Goal: Task Accomplishment & Management: Manage account settings

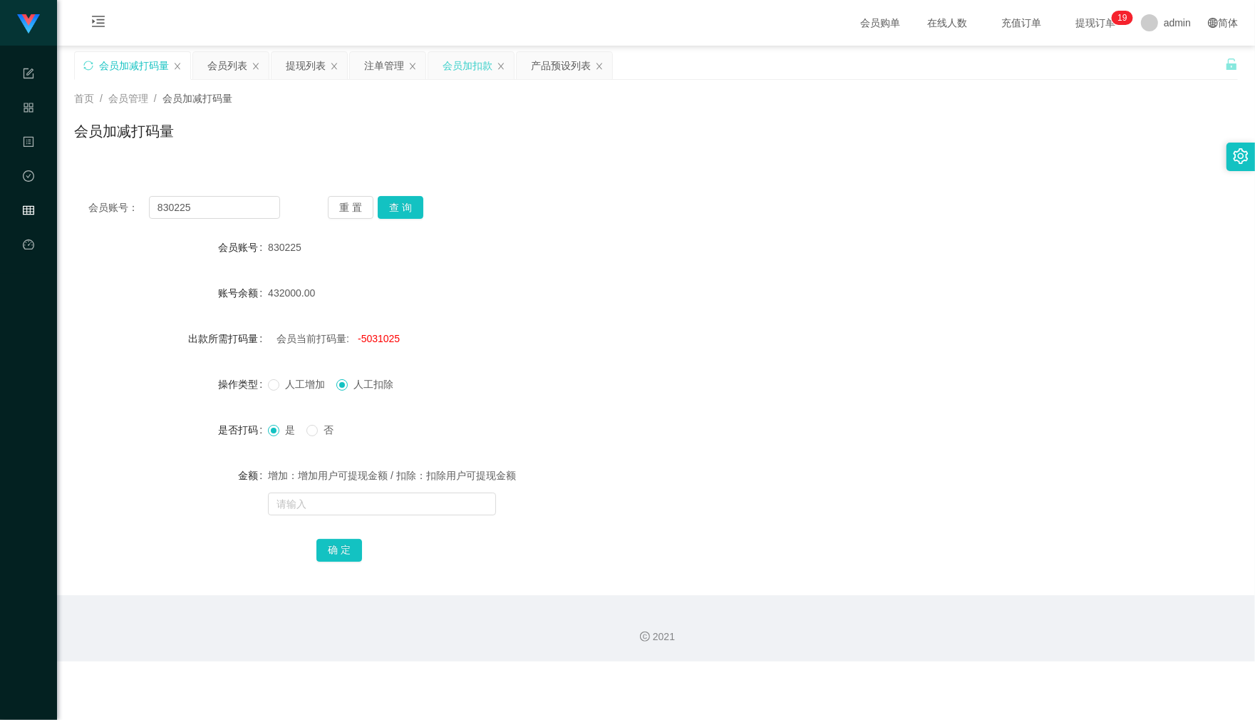
drag, startPoint x: 454, startPoint y: 61, endPoint x: 454, endPoint y: 96, distance: 34.9
click at [455, 61] on div "会员加扣款" at bounding box center [468, 65] width 50 height 27
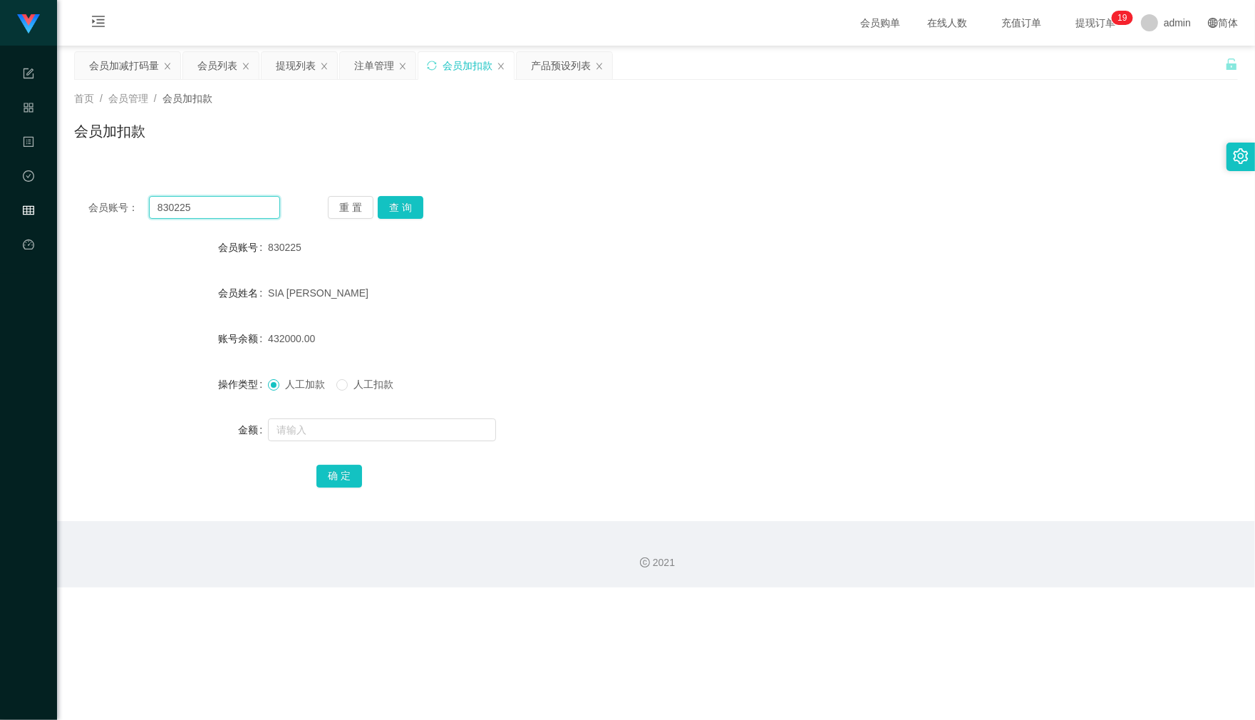
drag, startPoint x: 210, startPoint y: 204, endPoint x: 140, endPoint y: 202, distance: 70.6
click at [140, 202] on div "会员账号： 830225" at bounding box center [184, 207] width 192 height 23
paste input "60185782528"
type input "60185782528"
click at [405, 210] on button "查 询" at bounding box center [401, 207] width 46 height 23
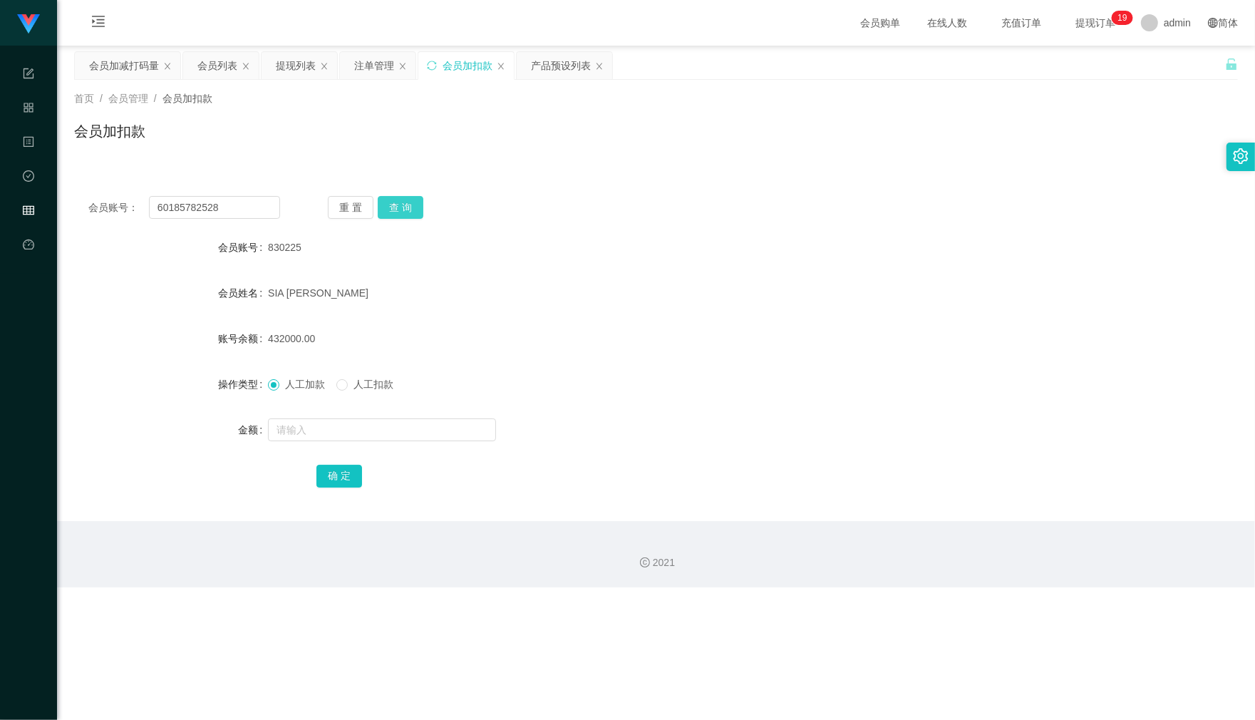
click at [405, 210] on button "查 询" at bounding box center [401, 207] width 46 height 23
drag, startPoint x: 229, startPoint y: 207, endPoint x: 11, endPoint y: 212, distance: 218.1
click at [9, 212] on section "任务台 系统配置 产品管理 内容中心 数据中心 会员管理 平台首页 保存配置 重置配置 整体风格设置 主题色 导航设置 内容区域宽度 定宽 固定Header …" at bounding box center [627, 293] width 1255 height 587
click at [375, 204] on div "重 置 查 询" at bounding box center [424, 207] width 192 height 23
click at [389, 205] on button "查 询" at bounding box center [401, 207] width 46 height 23
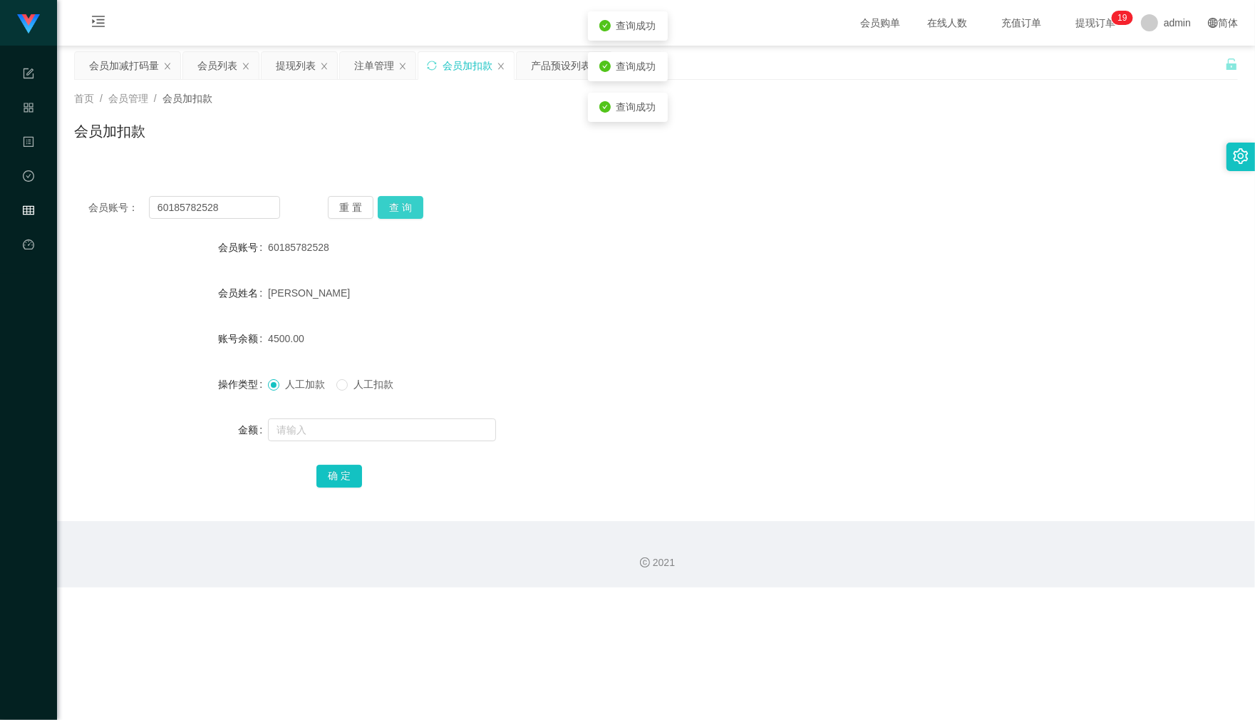
click at [389, 205] on button "查 询" at bounding box center [401, 207] width 46 height 23
click at [341, 435] on input "text" at bounding box center [382, 429] width 228 height 23
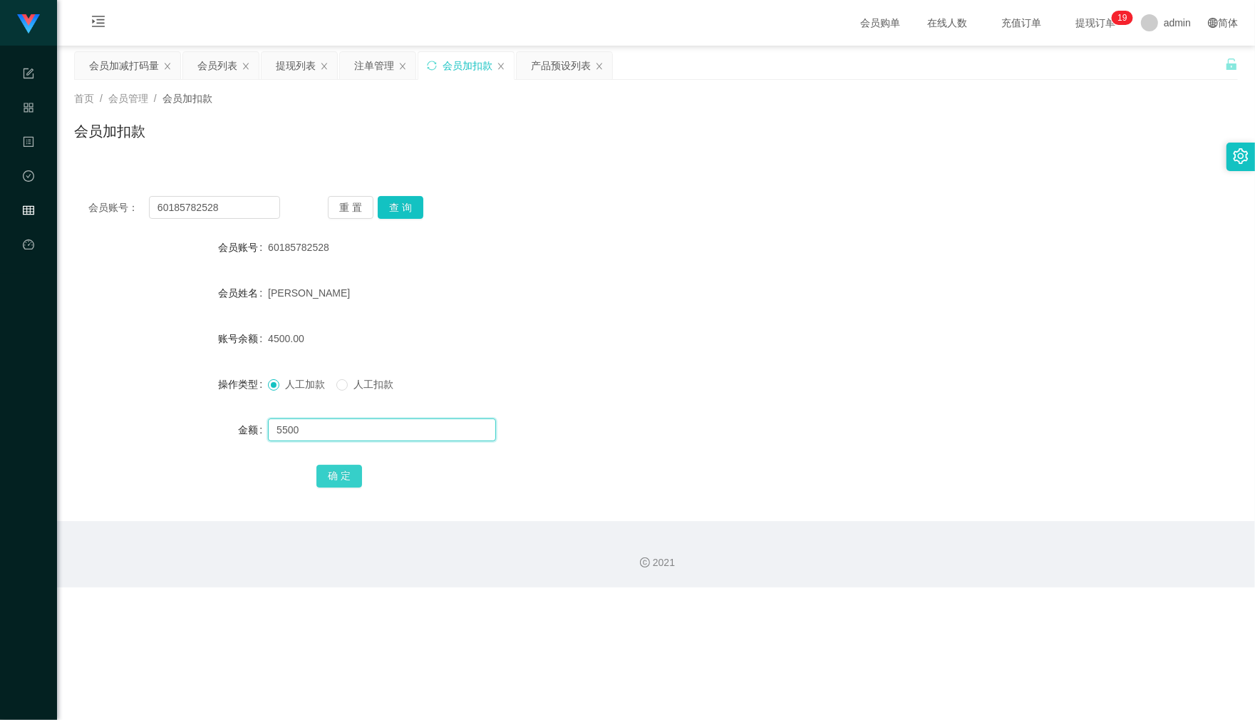
type input "5500"
click at [336, 480] on button "确 定" at bounding box center [339, 476] width 46 height 23
click at [223, 66] on div "会员列表" at bounding box center [217, 65] width 40 height 27
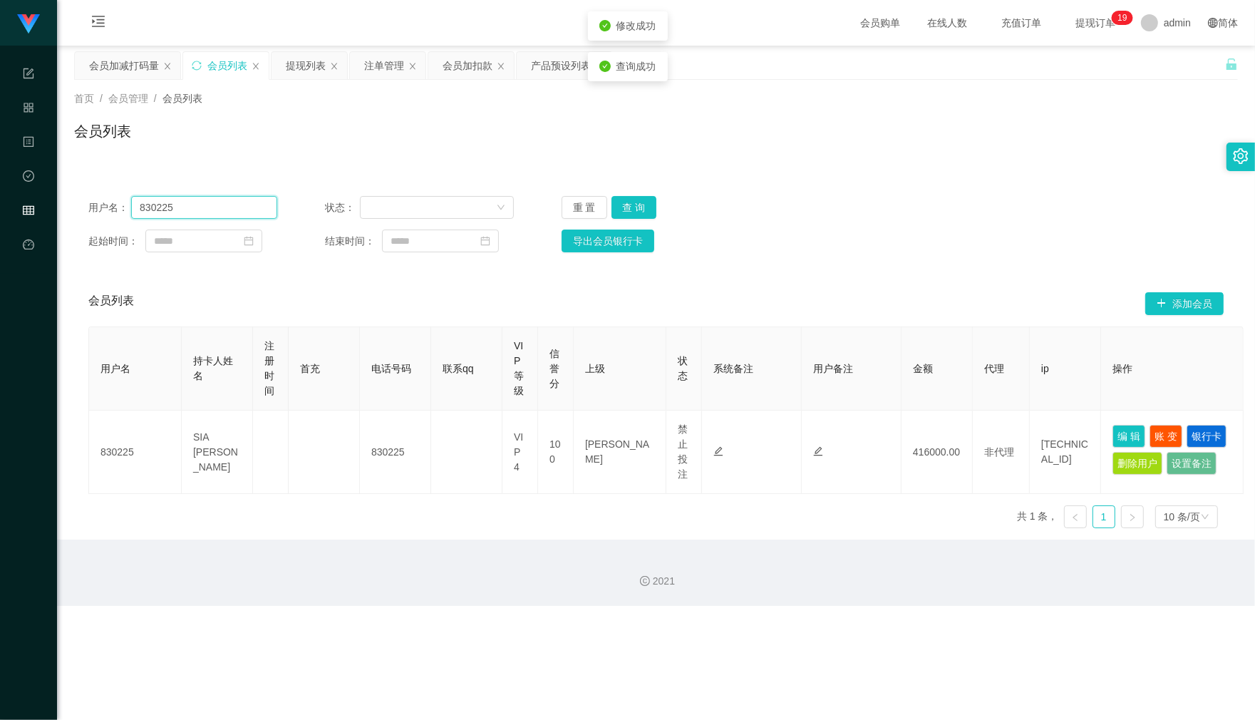
drag, startPoint x: 198, startPoint y: 208, endPoint x: 58, endPoint y: 207, distance: 139.7
click at [62, 207] on main "关闭左侧 关闭右侧 关闭其它 刷新页面 会员加减打码量 会员列表 提现列表 注单管理 会员加扣款 产品预设列表 首页 / 会员管理 / 会员列表 / 会员列表…" at bounding box center [656, 293] width 1198 height 494
paste input "60185782528"
type input "60185782528"
click at [636, 205] on button "查 询" at bounding box center [634, 207] width 46 height 23
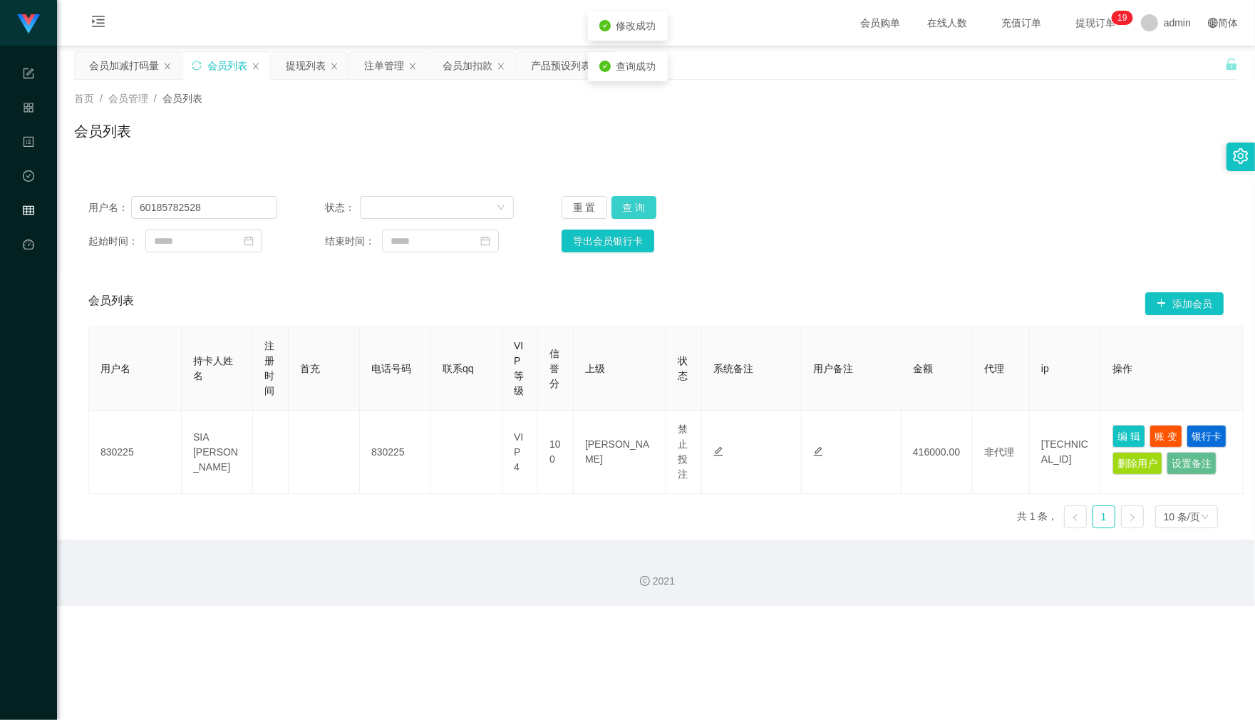
click at [636, 205] on button "查 询" at bounding box center [634, 207] width 46 height 23
drag, startPoint x: 247, startPoint y: 194, endPoint x: 136, endPoint y: 192, distance: 110.5
click at [136, 192] on div "用户名： 60185782528 状态： 重 置 查 询 起始时间： 结束时间： 导出会员银行卡" at bounding box center [656, 224] width 1164 height 85
click at [652, 207] on button "查 询" at bounding box center [634, 207] width 46 height 23
click at [651, 208] on button "查 询" at bounding box center [634, 207] width 46 height 23
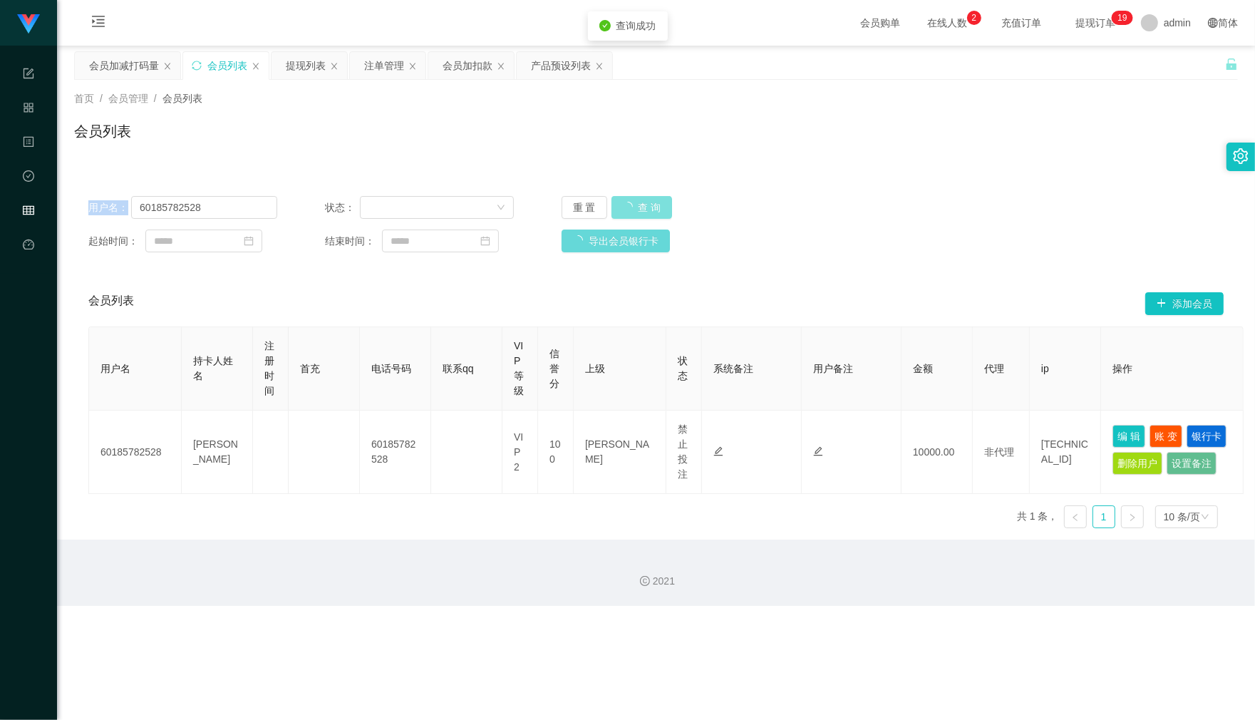
click at [647, 212] on button "查 询" at bounding box center [641, 207] width 61 height 23
drag, startPoint x: 374, startPoint y: 68, endPoint x: 403, endPoint y: 100, distance: 43.9
click at [375, 68] on div "注单管理" at bounding box center [384, 65] width 40 height 27
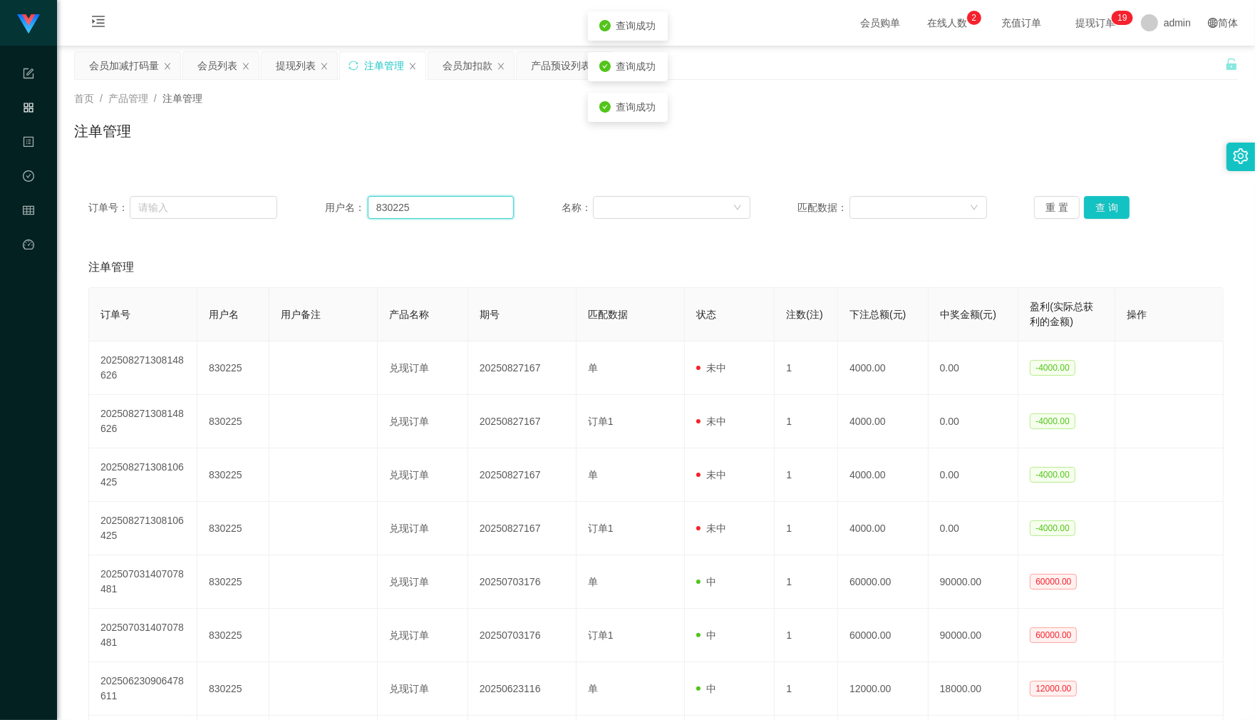
drag, startPoint x: 400, startPoint y: 209, endPoint x: 364, endPoint y: 203, distance: 36.8
click at [340, 205] on div "用户名： 830225" at bounding box center [419, 207] width 189 height 23
paste input "60185782528"
type input "60185782528"
drag, startPoint x: 1107, startPoint y: 226, endPoint x: 1115, endPoint y: 212, distance: 16.6
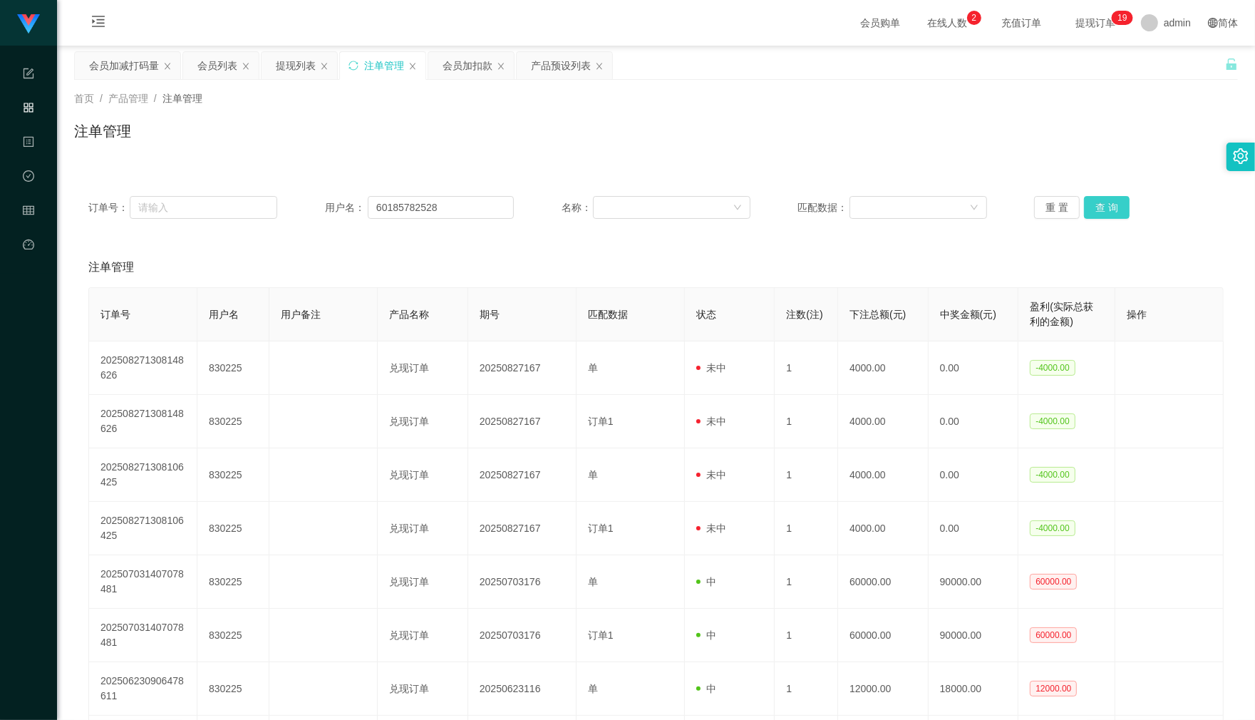
click at [1107, 226] on div "订单号： 用户名： 60185782528 名称： 匹配数据： 重 置 查 询" at bounding box center [656, 207] width 1164 height 51
click at [1116, 210] on button "查 询" at bounding box center [1107, 207] width 46 height 23
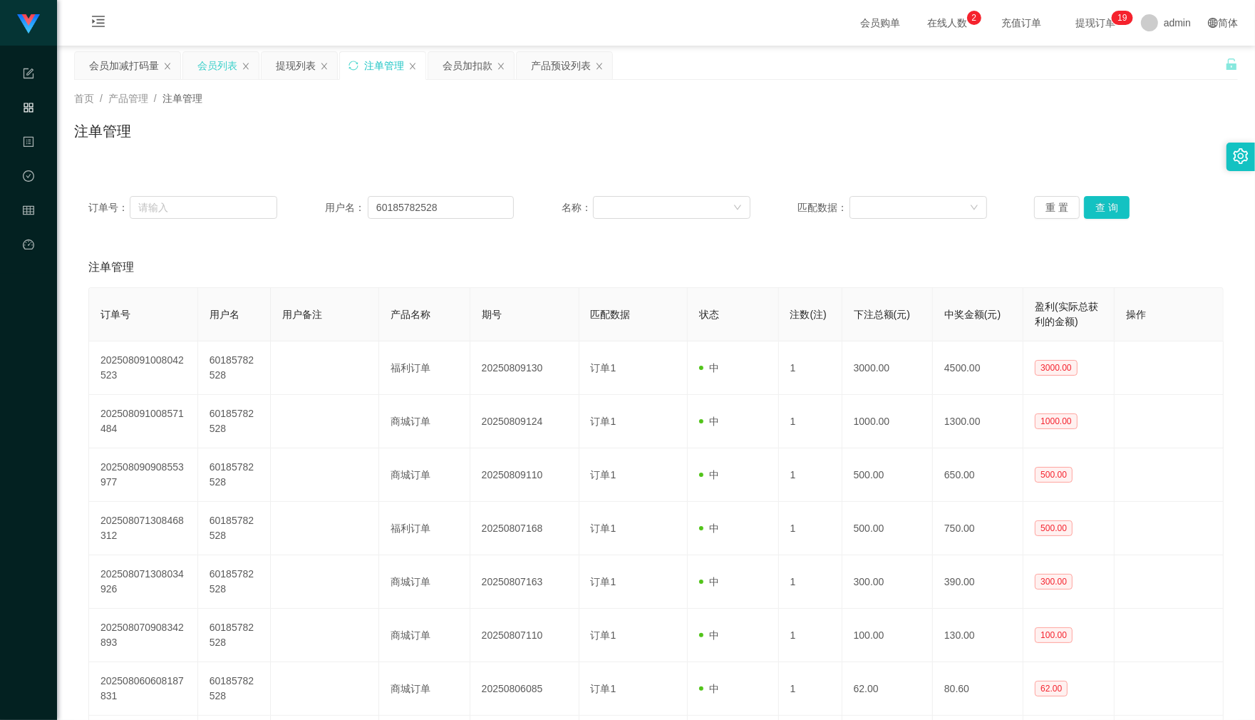
click at [223, 73] on div "会员列表" at bounding box center [217, 65] width 40 height 27
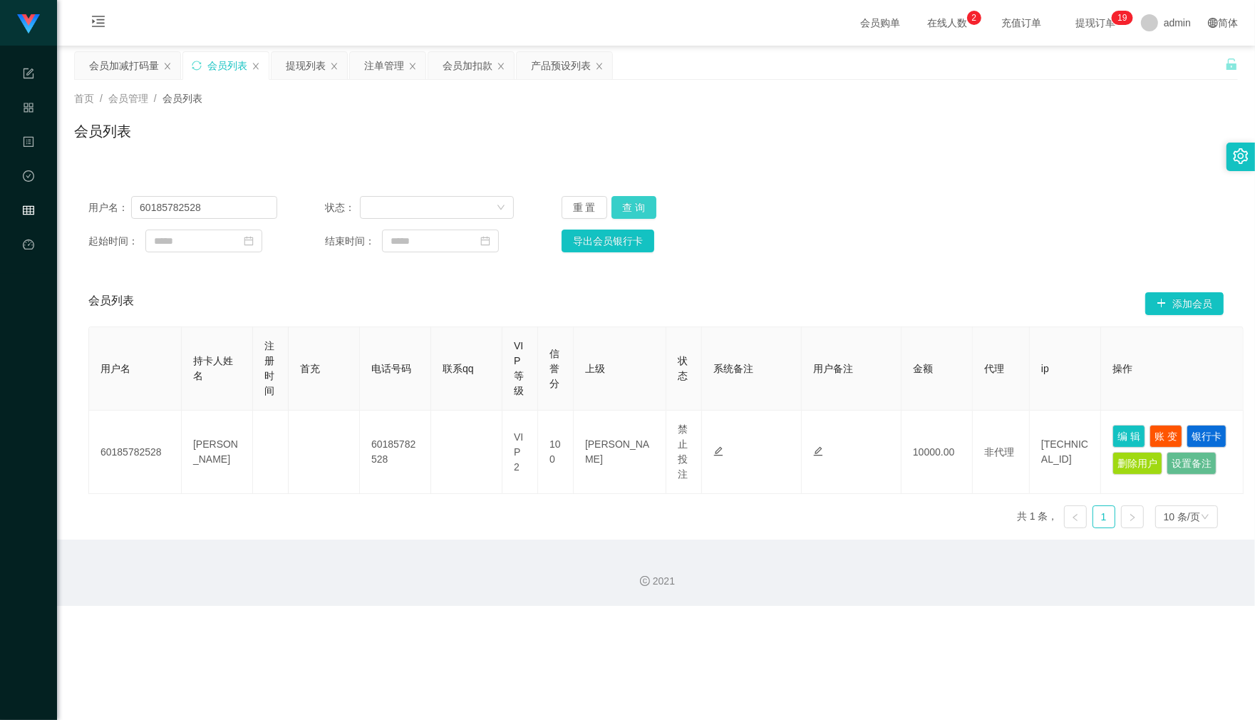
click at [631, 200] on button "查 询" at bounding box center [634, 207] width 46 height 23
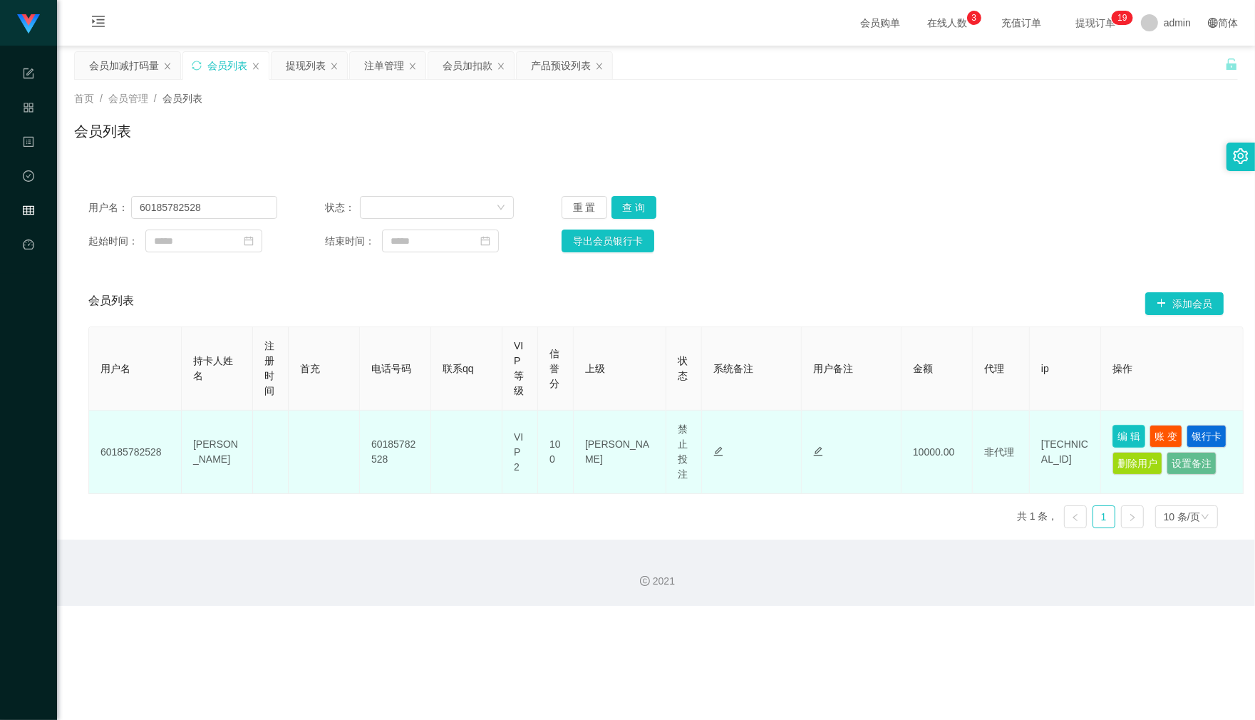
click at [1124, 431] on button "编 辑" at bounding box center [1128, 436] width 33 height 23
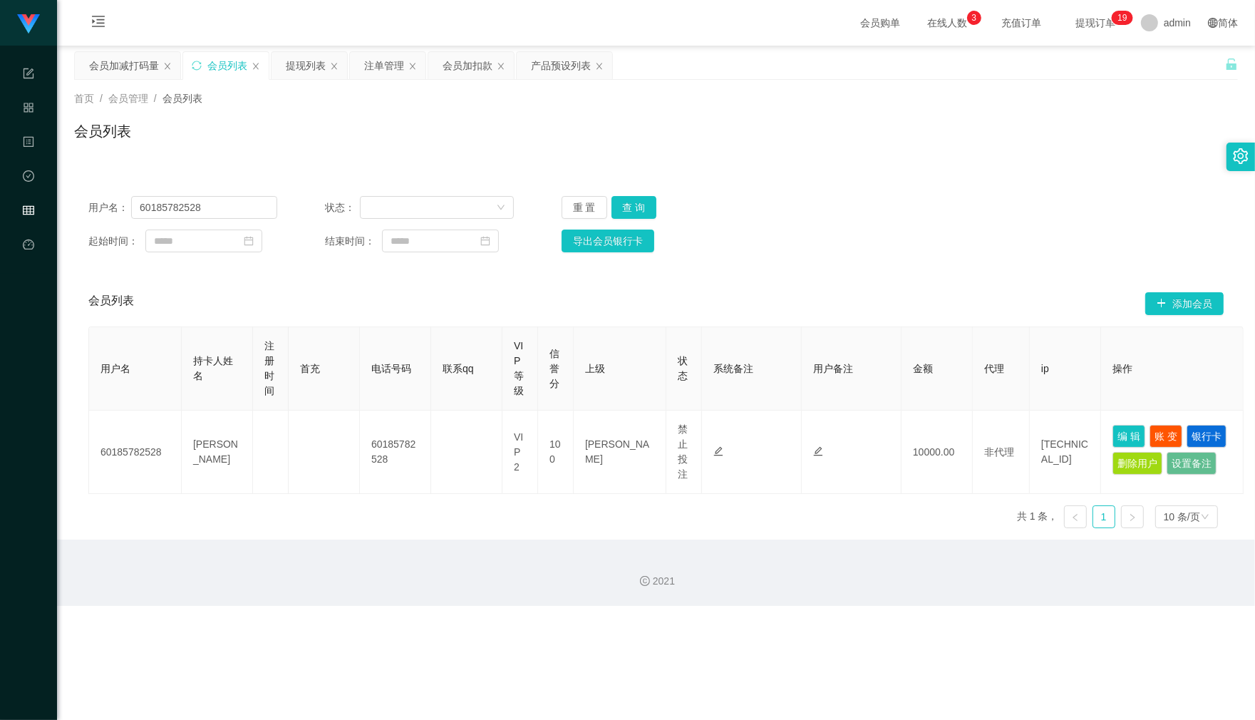
type input "60185782528"
type input "[PERSON_NAME]"
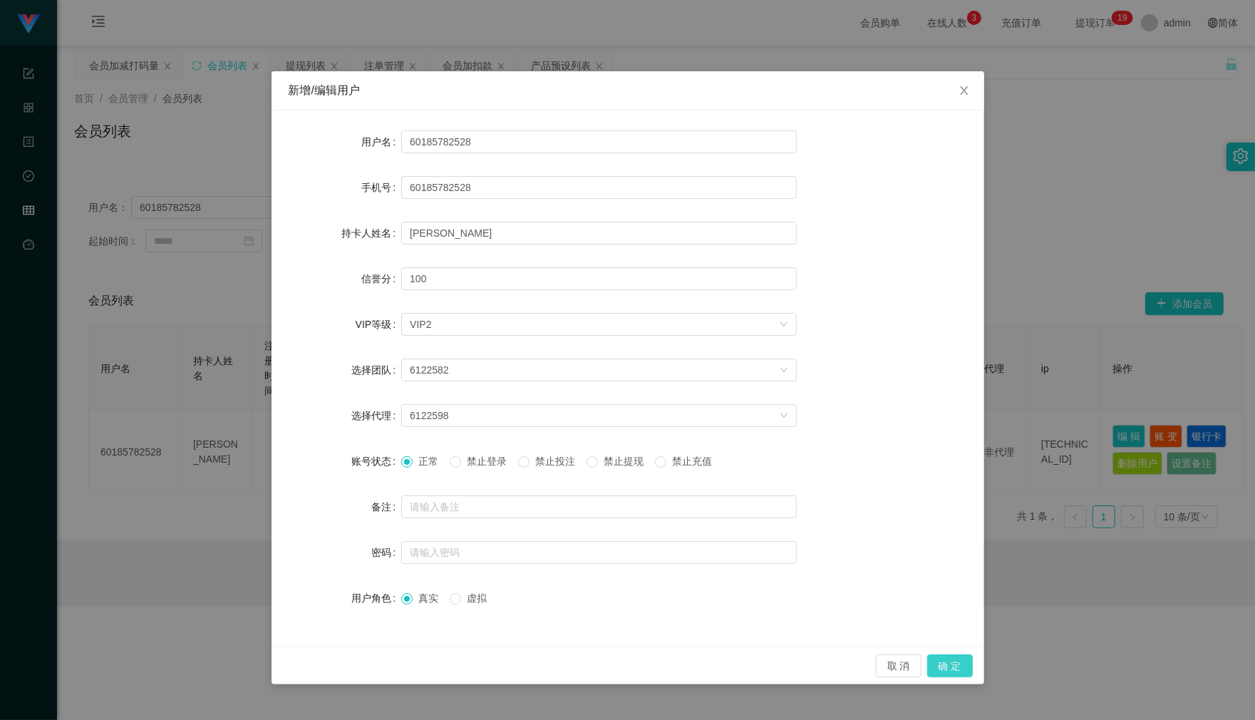
drag, startPoint x: 946, startPoint y: 660, endPoint x: 942, endPoint y: 653, distance: 7.3
click at [945, 659] on button "确 定" at bounding box center [950, 665] width 46 height 23
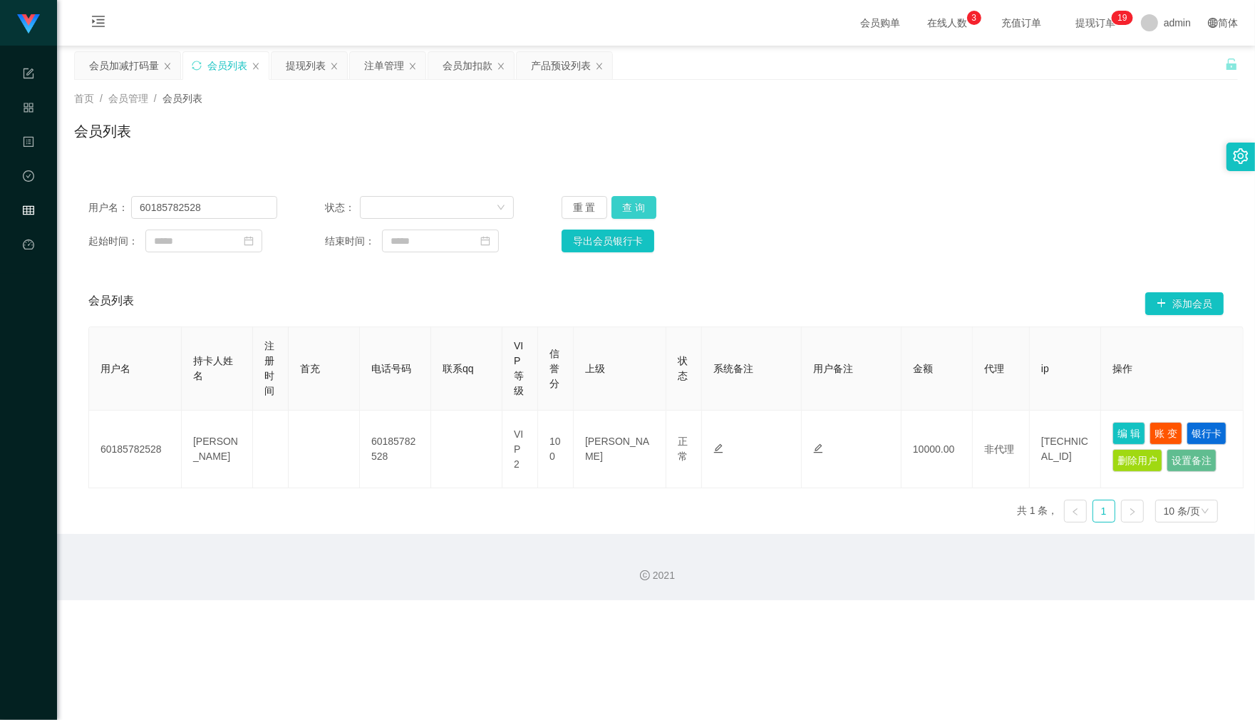
click at [619, 202] on button "查 询" at bounding box center [634, 207] width 46 height 23
click at [627, 204] on button "查 询" at bounding box center [634, 207] width 46 height 23
click at [648, 214] on button "查 询" at bounding box center [634, 207] width 46 height 23
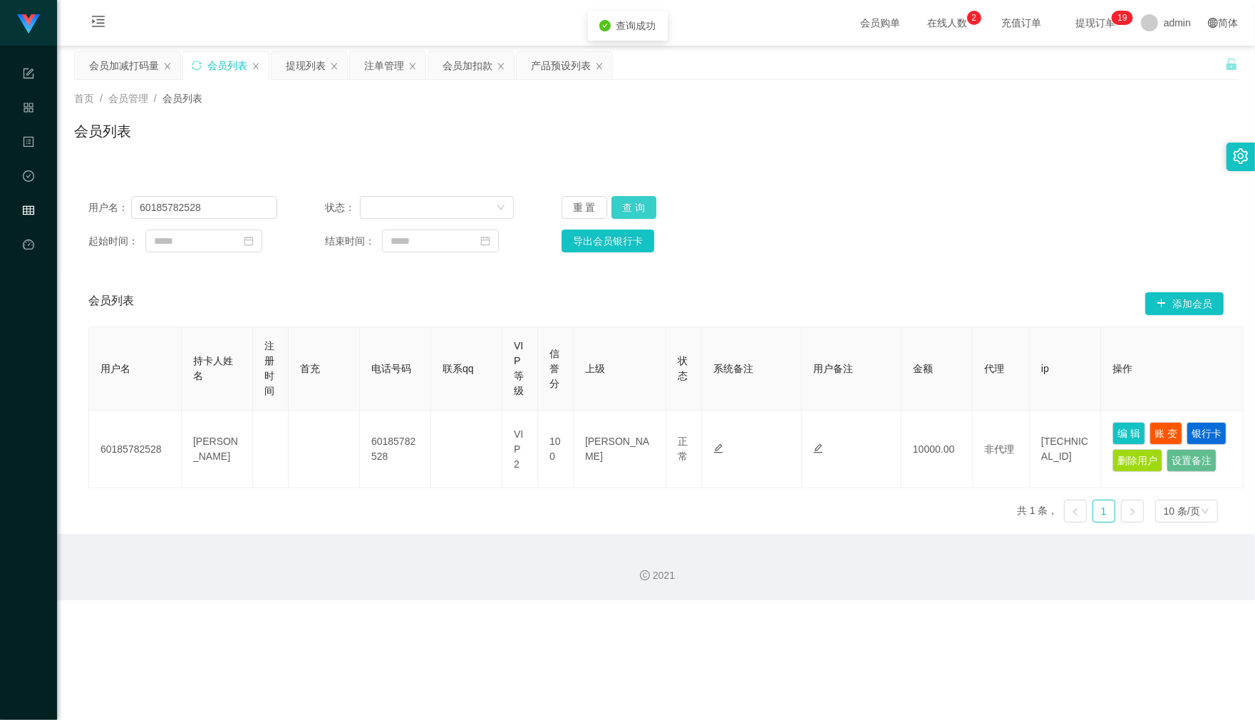
click at [647, 214] on button "查 询" at bounding box center [634, 207] width 46 height 23
click at [628, 214] on button "查 询" at bounding box center [634, 207] width 46 height 23
click at [628, 214] on div "查询成功" at bounding box center [628, 228] width 80 height 29
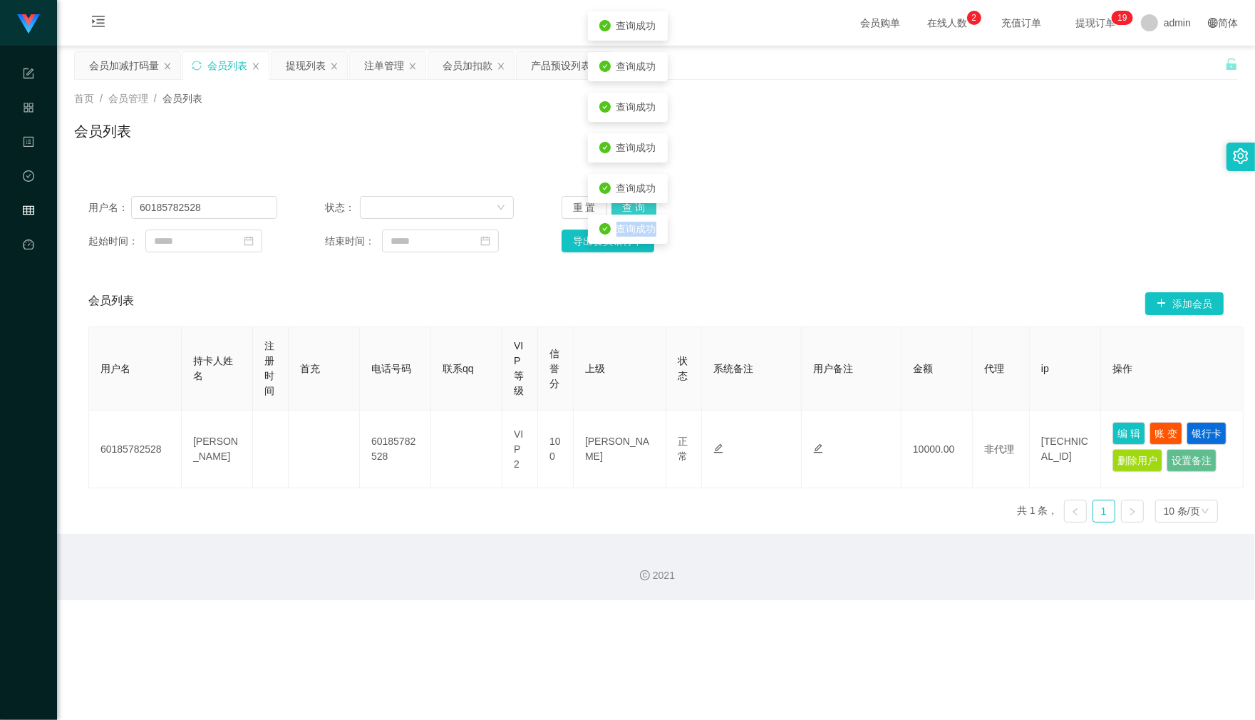
click at [628, 214] on div "查询成功" at bounding box center [628, 228] width 80 height 29
drag, startPoint x: 202, startPoint y: 203, endPoint x: 54, endPoint y: 204, distance: 147.5
click at [76, 204] on div "用户名： 60185782528 状态： 重 置 查 询 起始时间： 结束时间： 导出会员银行卡" at bounding box center [656, 224] width 1164 height 85
drag, startPoint x: 386, startPoint y: 68, endPoint x: 386, endPoint y: 95, distance: 27.1
click at [386, 68] on div "注单管理" at bounding box center [384, 65] width 40 height 27
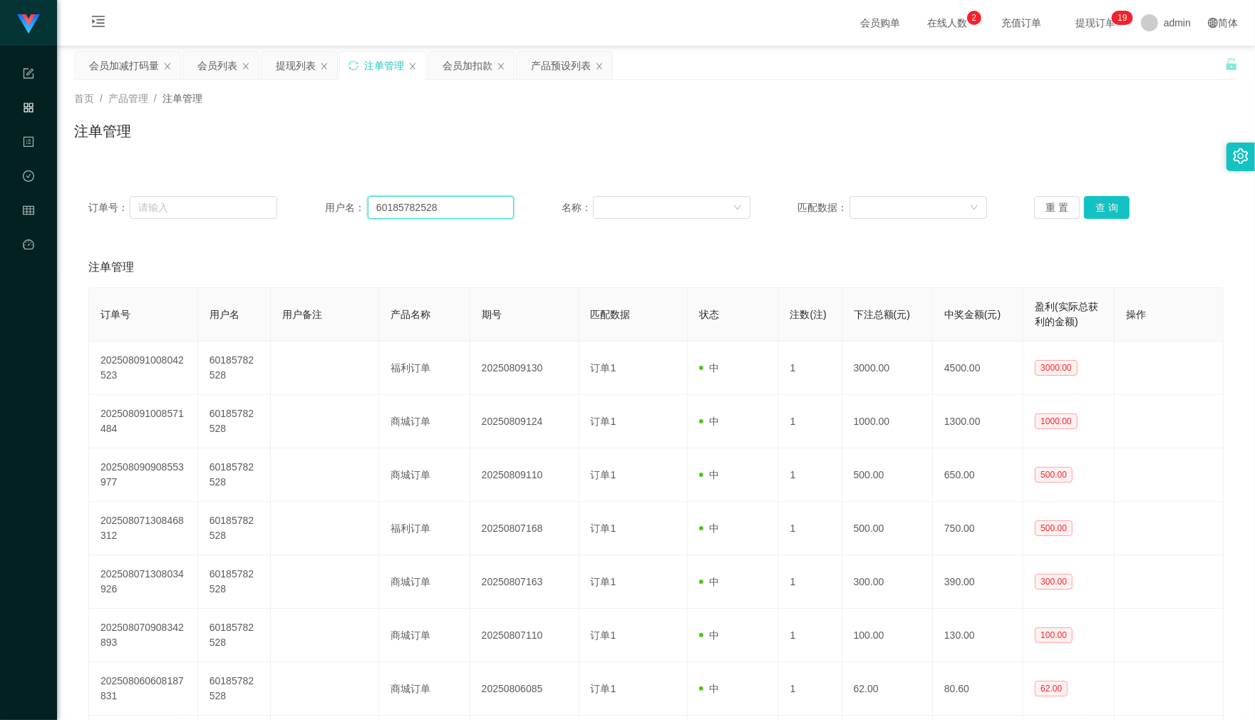
drag, startPoint x: 479, startPoint y: 214, endPoint x: 365, endPoint y: 217, distance: 114.1
click at [365, 217] on div "用户名： 60185782528" at bounding box center [419, 207] width 189 height 23
click at [547, 71] on div "产品预设列表" at bounding box center [561, 65] width 60 height 27
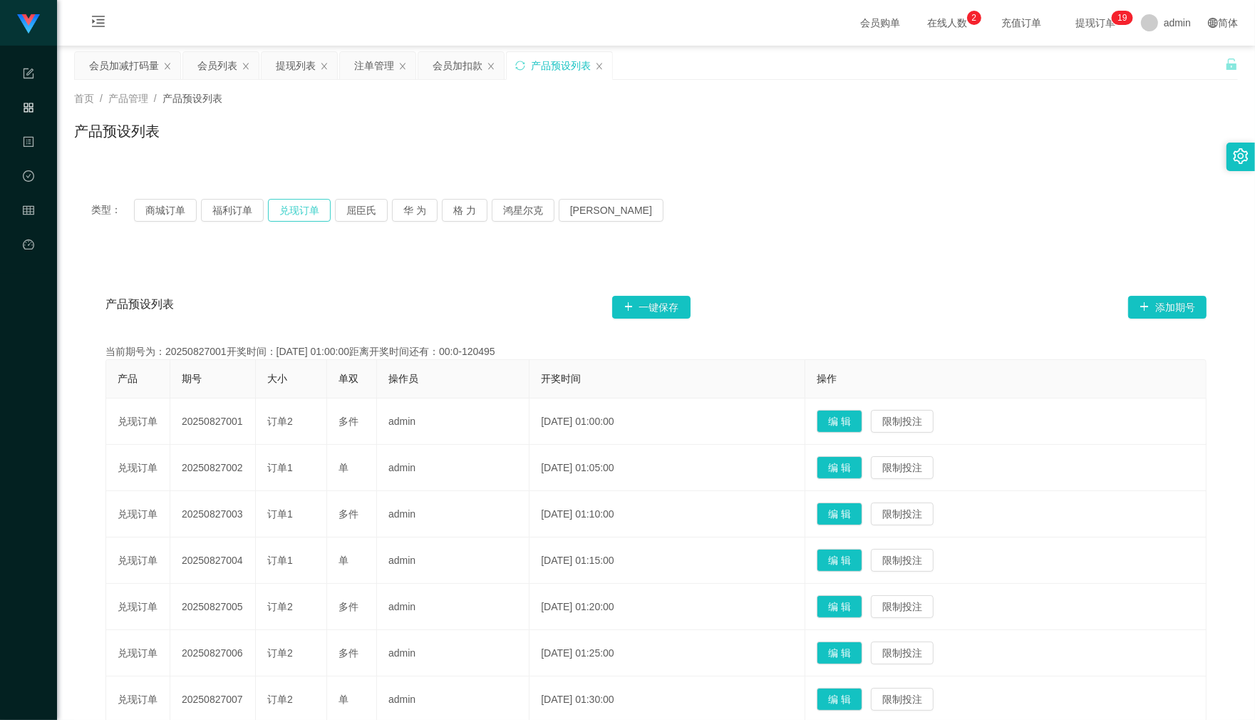
click at [291, 214] on button "兑现订单" at bounding box center [299, 210] width 63 height 23
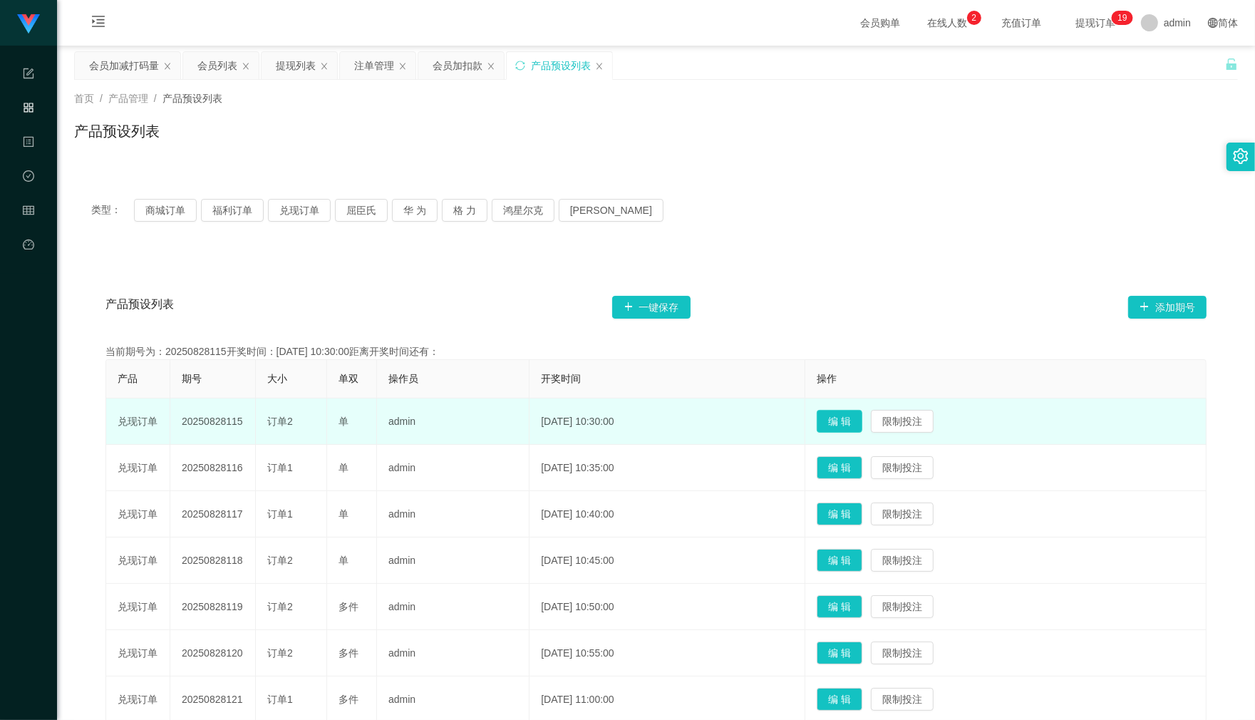
click at [836, 425] on button "编 辑" at bounding box center [840, 421] width 46 height 23
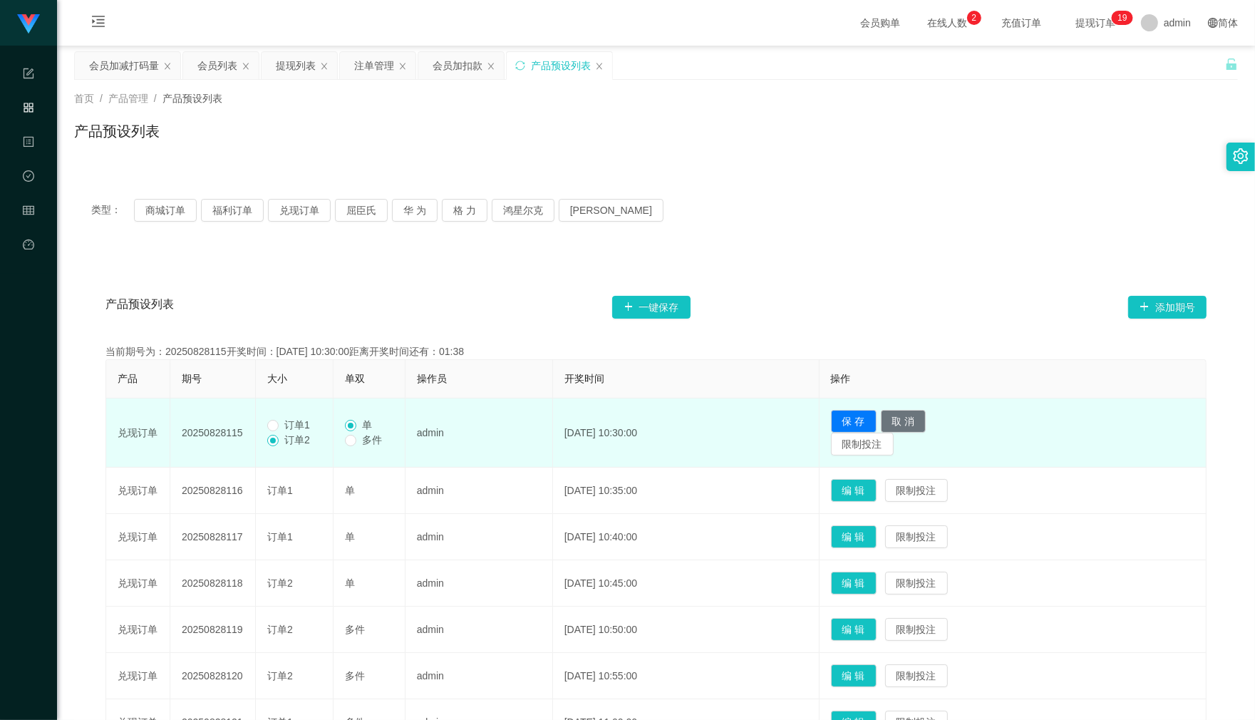
click at [363, 444] on span "多件" at bounding box center [371, 439] width 31 height 11
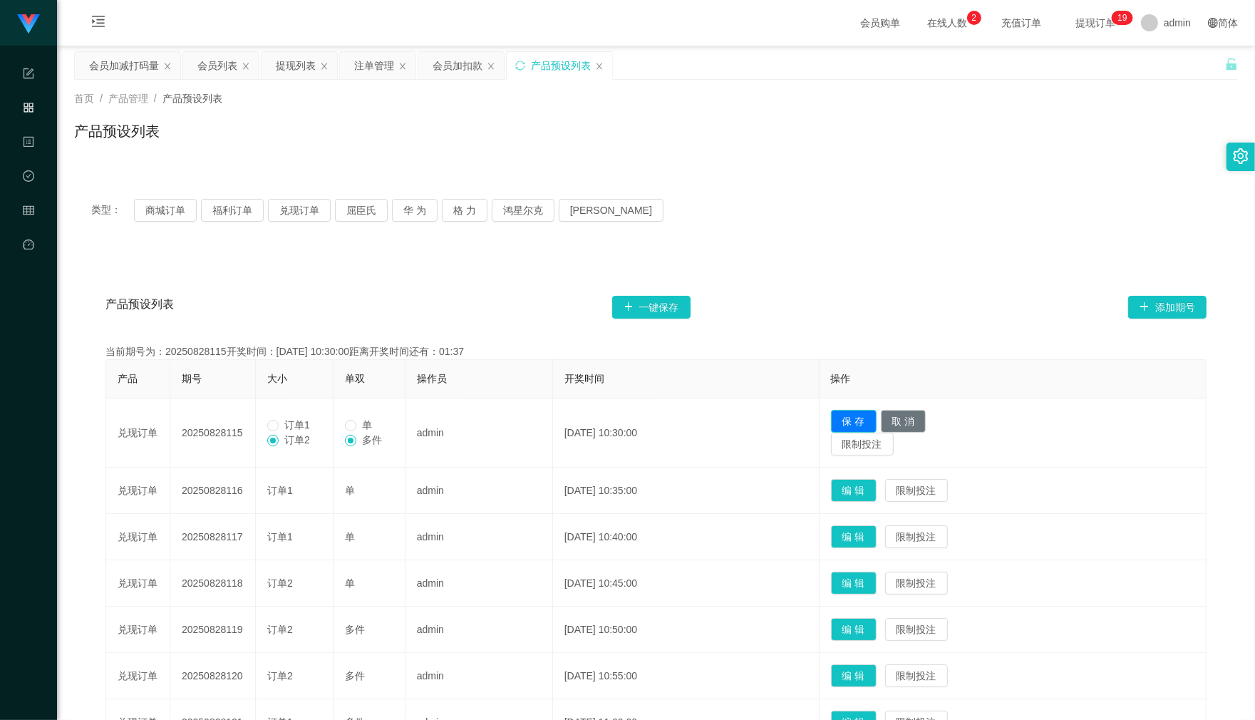
click at [877, 414] on button "保 存" at bounding box center [854, 421] width 46 height 23
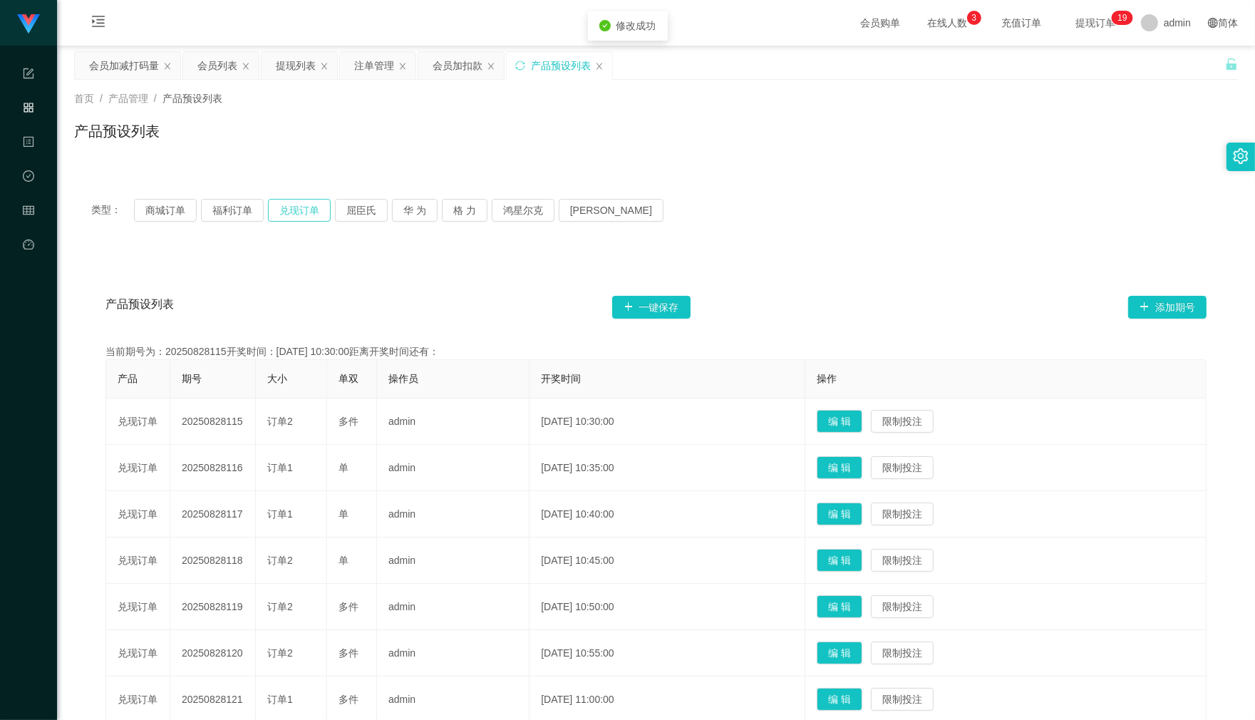
click at [291, 212] on button "兑现订单" at bounding box center [299, 210] width 63 height 23
click at [846, 423] on button "编 辑" at bounding box center [840, 421] width 46 height 23
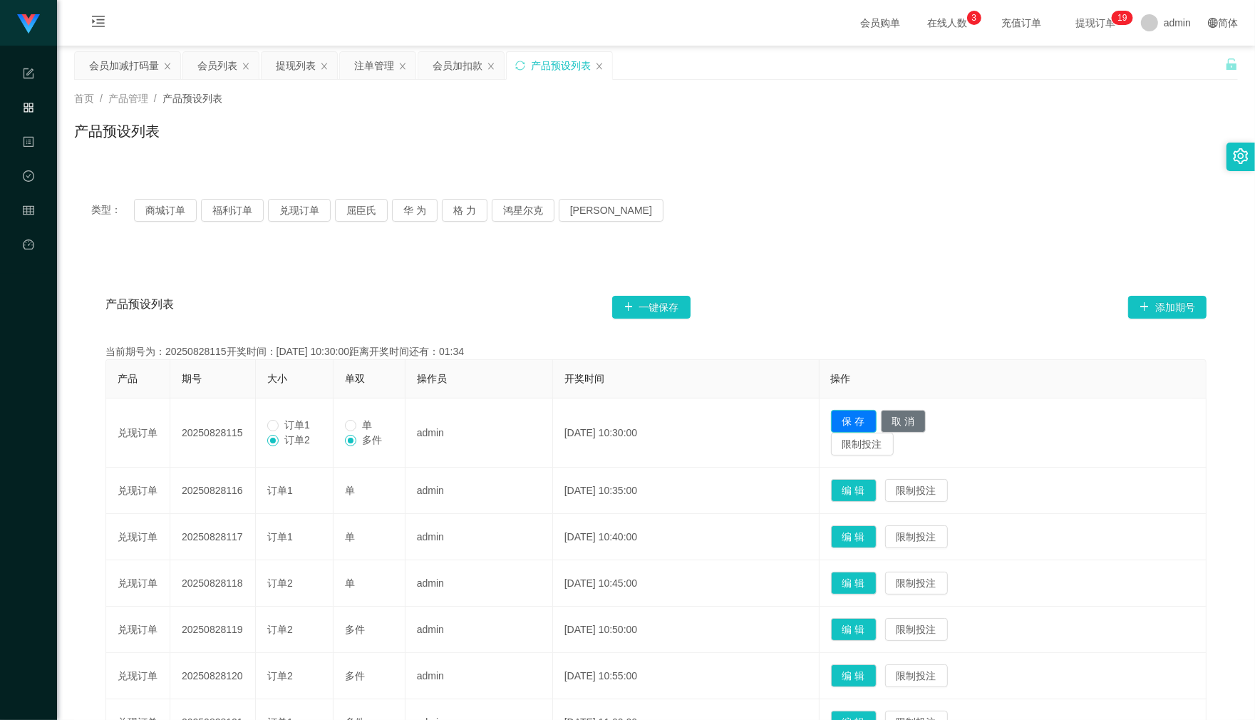
drag, startPoint x: 861, startPoint y: 421, endPoint x: 358, endPoint y: 329, distance: 511.6
click at [856, 419] on button "保 存" at bounding box center [854, 421] width 46 height 23
click at [296, 212] on button "兑现订单" at bounding box center [299, 210] width 63 height 23
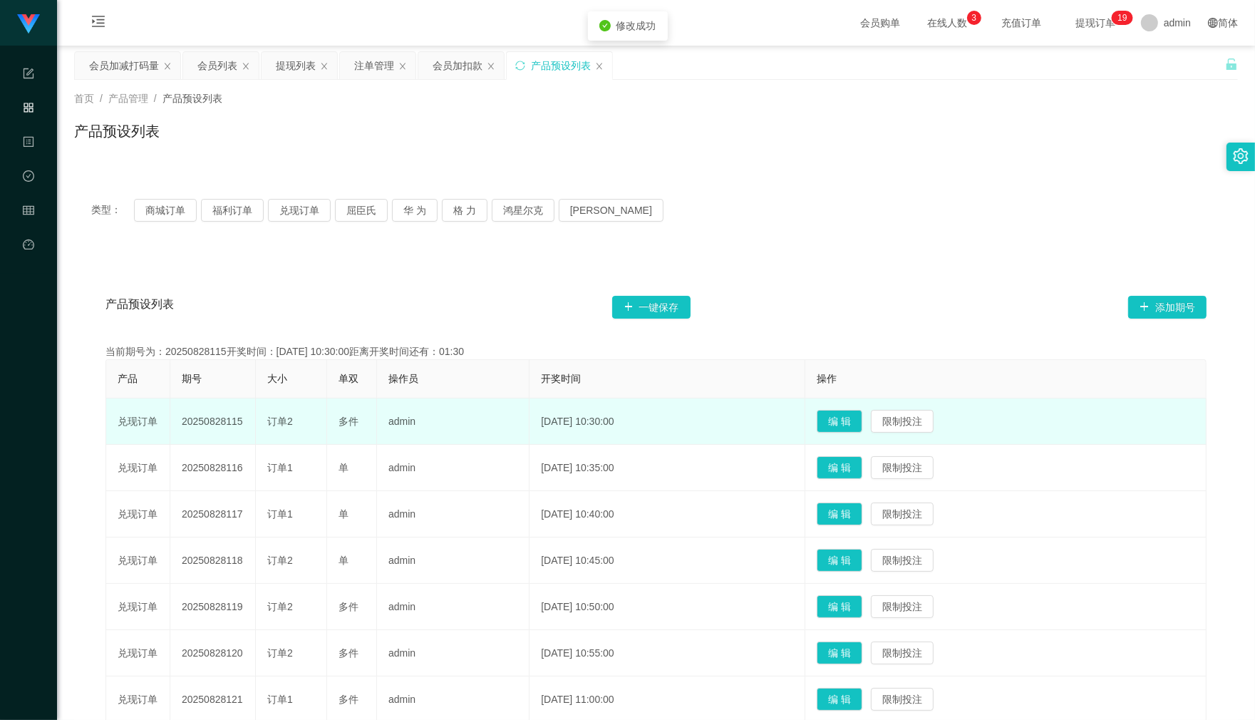
click at [805, 414] on td "[DATE] 10:30:00" at bounding box center [667, 421] width 276 height 46
click at [844, 421] on button "编 辑" at bounding box center [840, 421] width 46 height 23
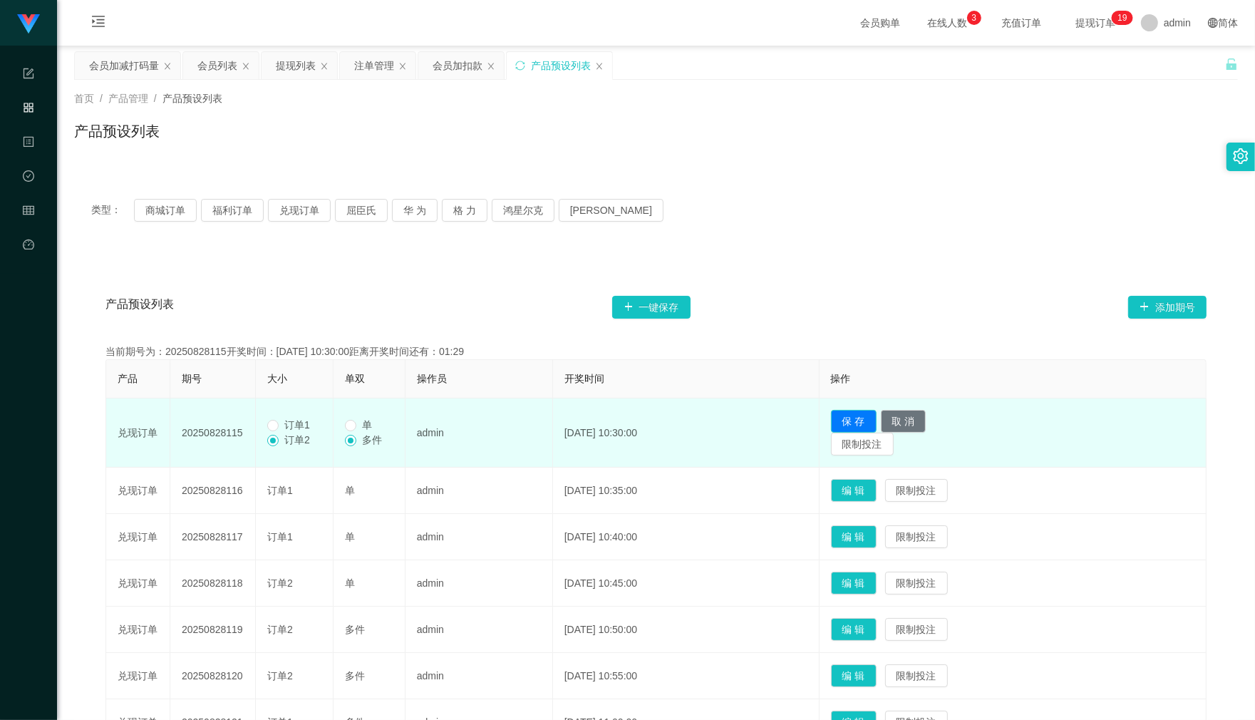
click at [863, 421] on button "保 存" at bounding box center [854, 421] width 46 height 23
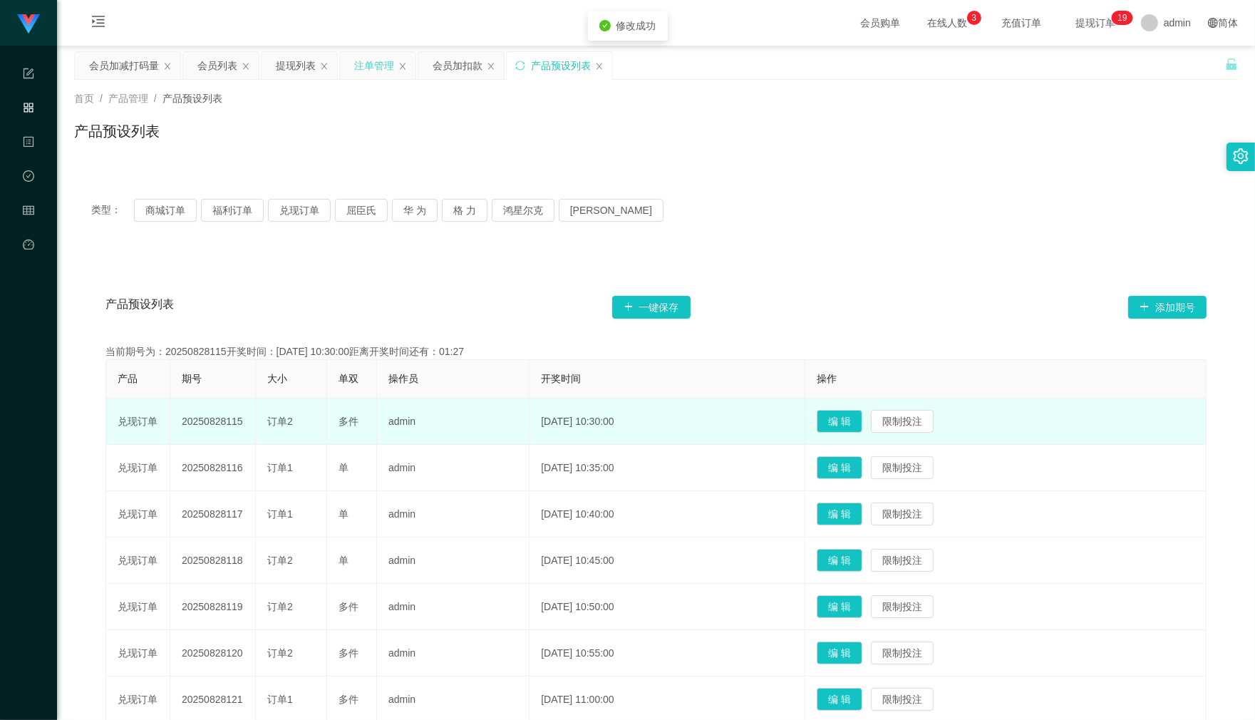
click at [360, 71] on div "注单管理" at bounding box center [374, 65] width 40 height 27
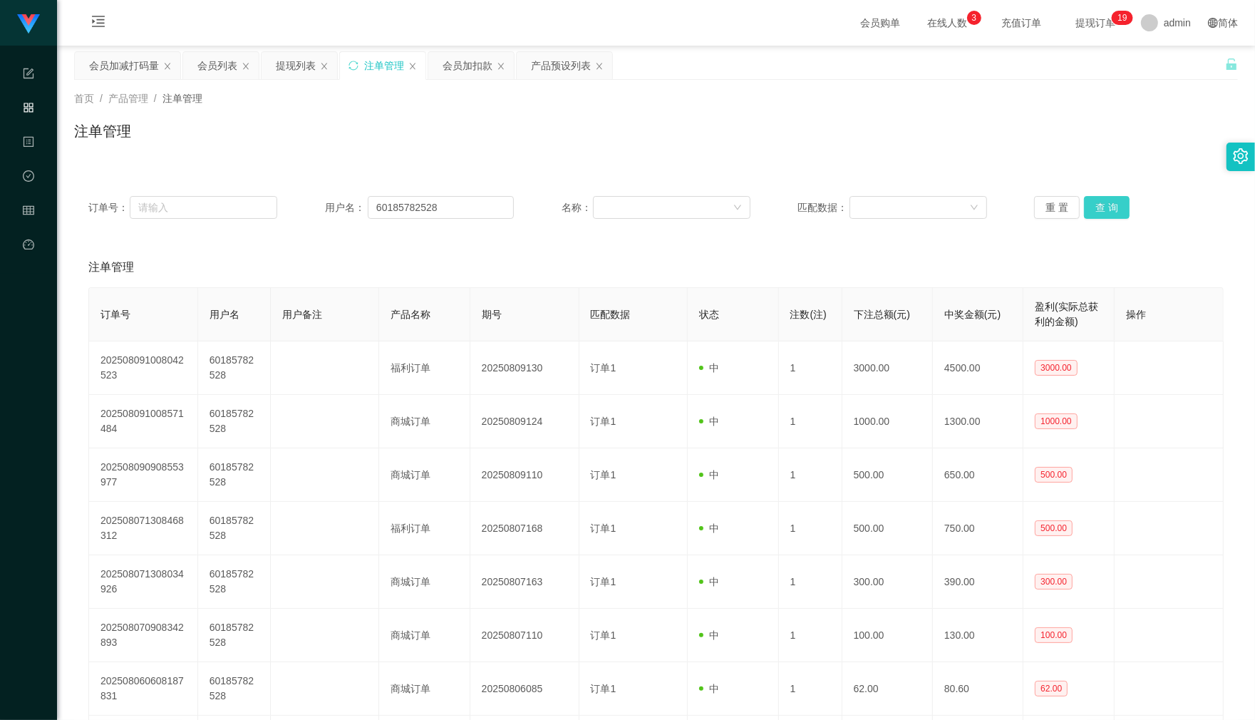
click at [1089, 210] on button "查 询" at bounding box center [1107, 207] width 46 height 23
click at [1089, 210] on div "重 置 查 询" at bounding box center [1128, 207] width 189 height 23
click at [1089, 210] on button "查 询" at bounding box center [1107, 207] width 46 height 23
click at [1089, 210] on div "重 置 查 询" at bounding box center [1128, 207] width 189 height 23
click at [1089, 210] on button "查 询" at bounding box center [1107, 207] width 46 height 23
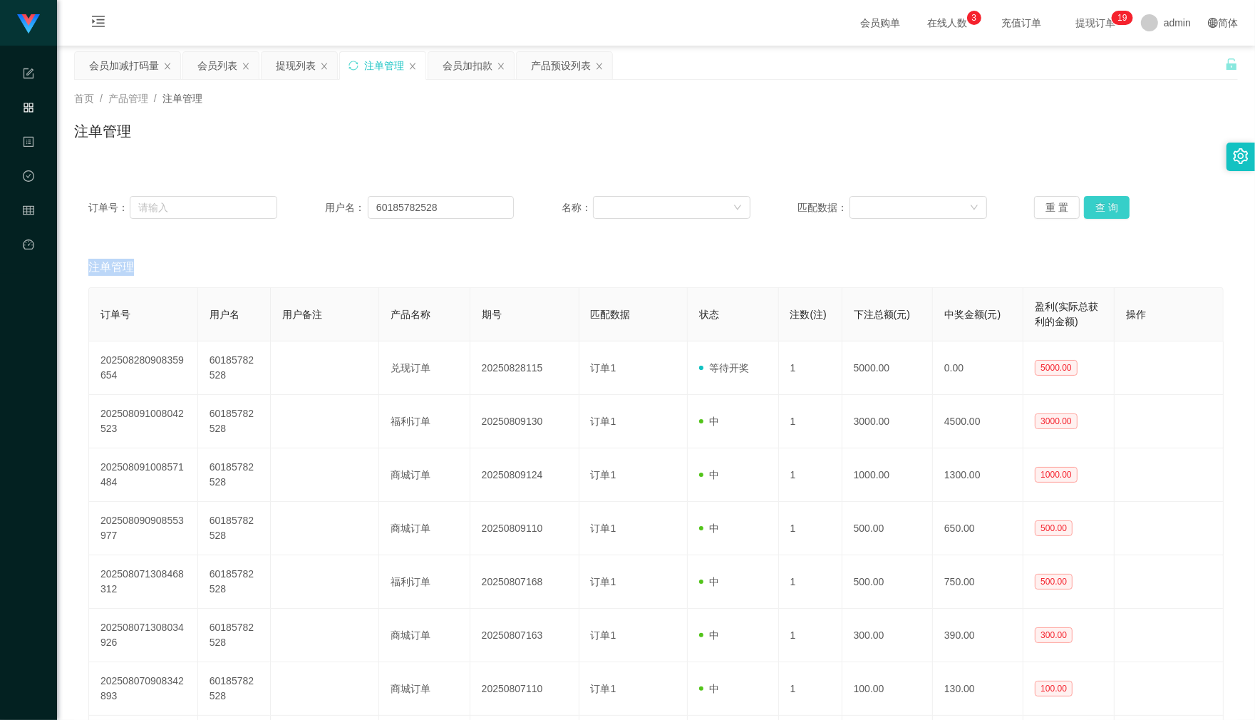
click at [1089, 210] on button "查 询" at bounding box center [1107, 207] width 46 height 23
click at [283, 72] on div "提现列表" at bounding box center [296, 65] width 40 height 27
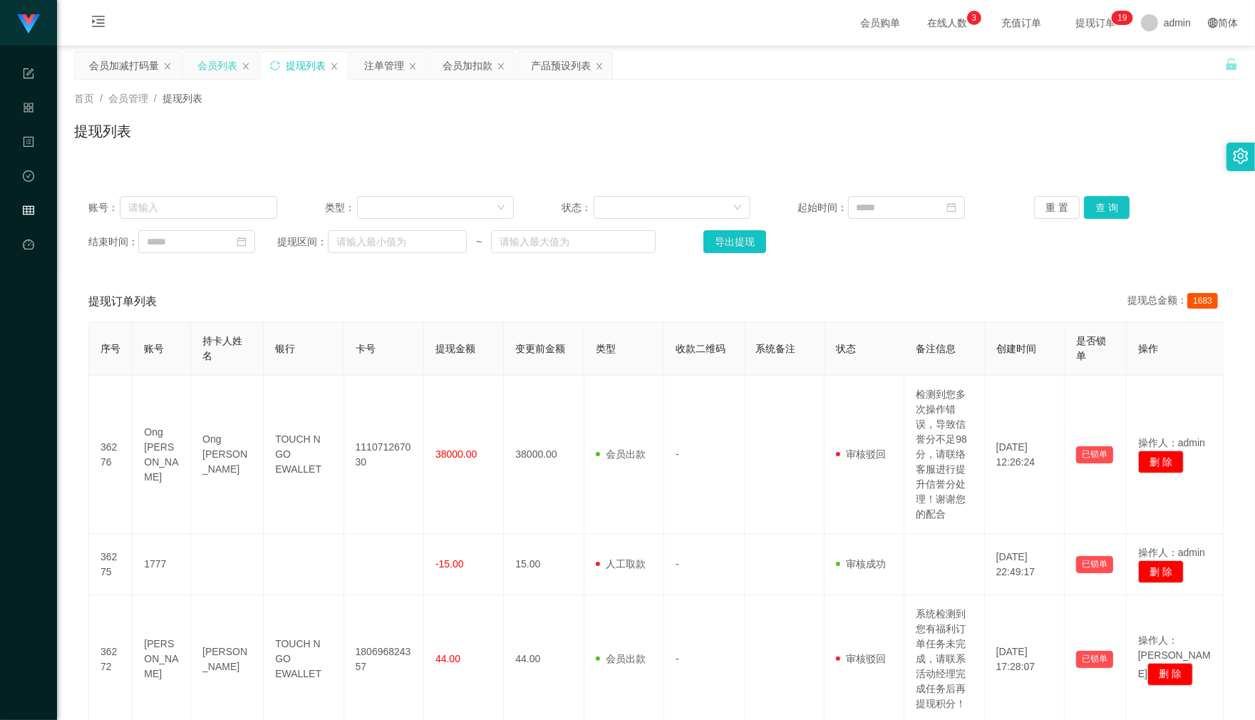
click at [217, 73] on div "会员列表" at bounding box center [217, 65] width 40 height 27
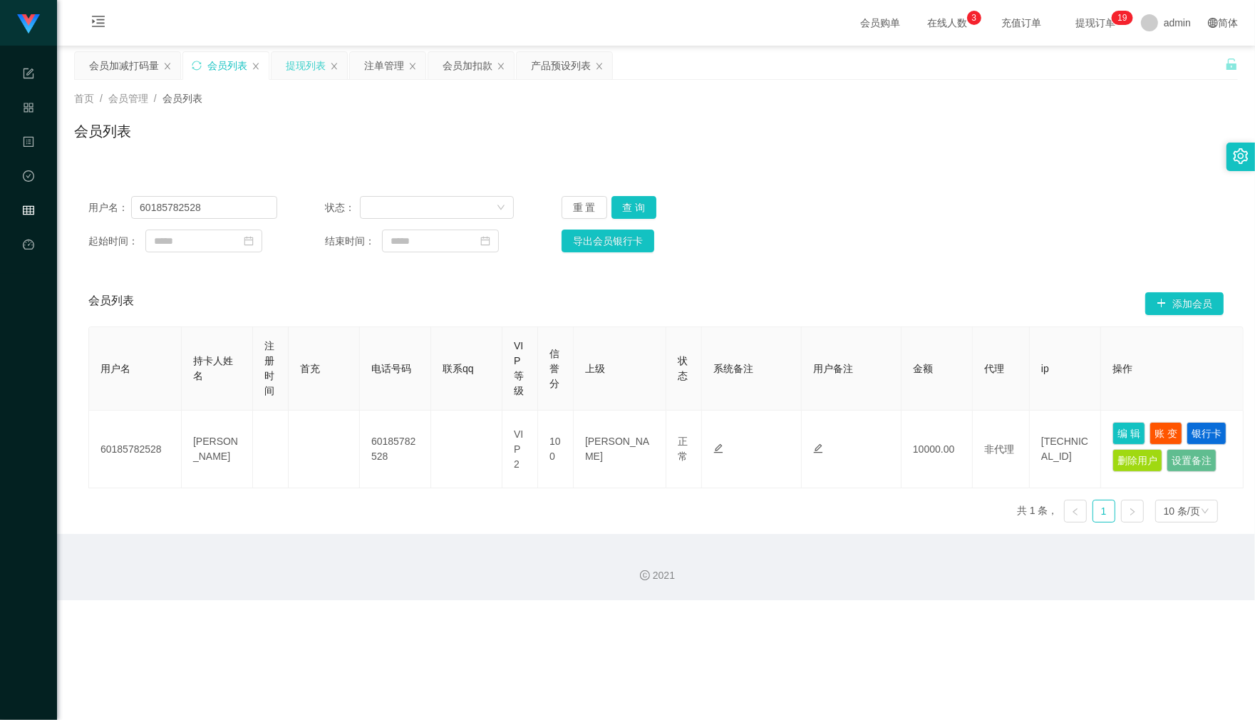
click at [329, 63] on div "提现列表" at bounding box center [310, 65] width 76 height 27
click at [334, 64] on icon "图标: close" at bounding box center [334, 66] width 6 height 6
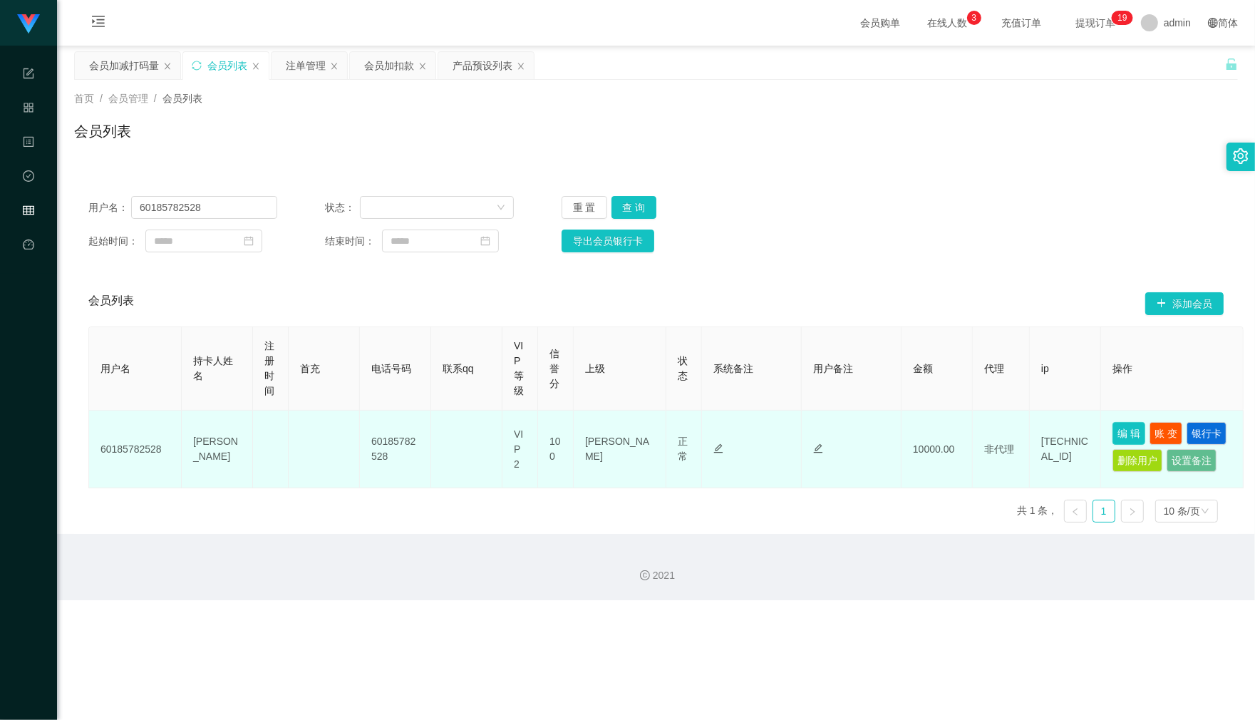
click at [1130, 424] on button "编 辑" at bounding box center [1128, 433] width 33 height 23
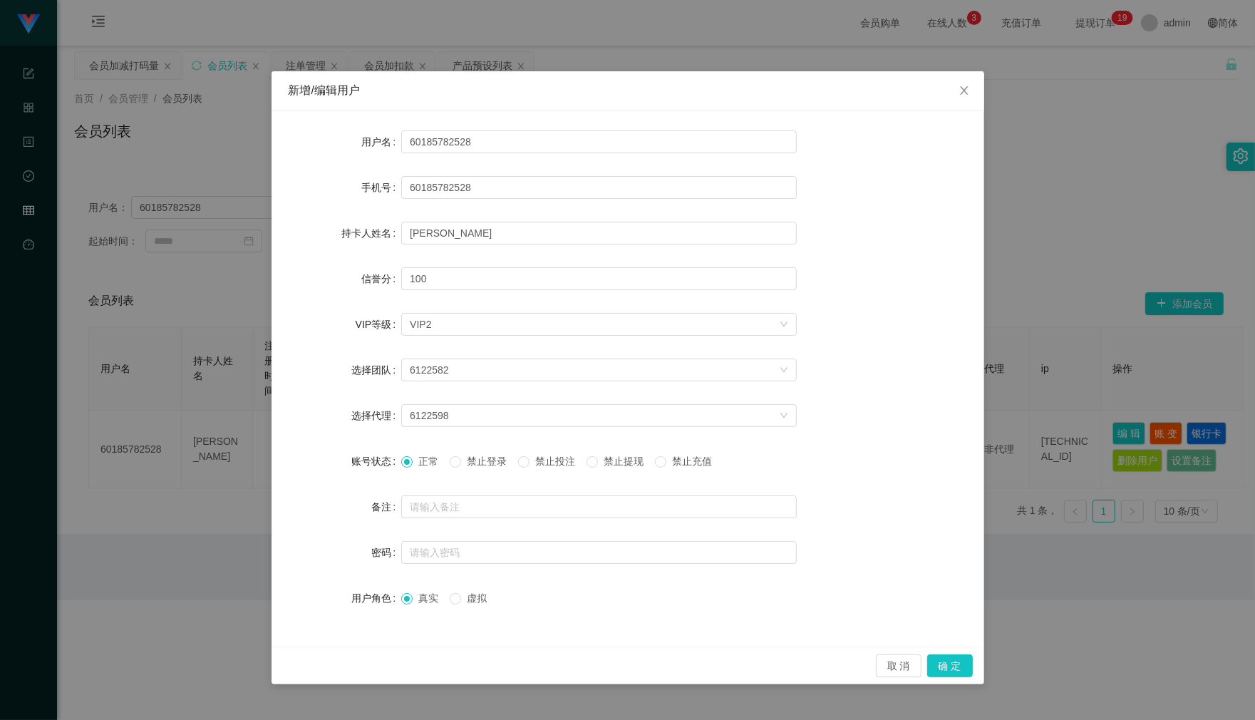
click at [527, 449] on div "正常 禁止登录 禁止投注 禁止提现 禁止充值" at bounding box center [599, 461] width 396 height 29
click at [535, 451] on div "正常 禁止登录 禁止投注 禁止提现 禁止充值" at bounding box center [599, 461] width 396 height 29
click at [939, 661] on button "确 定" at bounding box center [950, 665] width 46 height 23
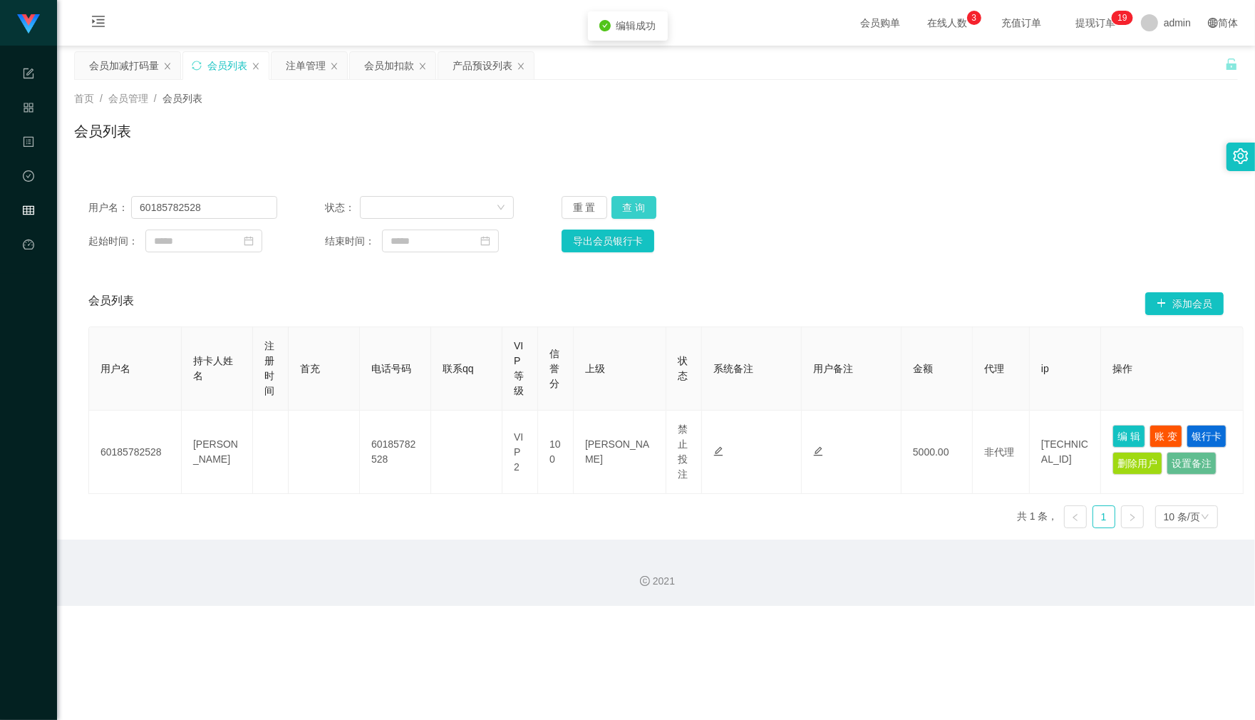
click at [634, 205] on button "查 询" at bounding box center [634, 207] width 46 height 23
click at [629, 205] on button "查 询" at bounding box center [641, 207] width 61 height 23
click at [622, 205] on button "查 询" at bounding box center [634, 207] width 46 height 23
click at [631, 215] on button "查 询" at bounding box center [634, 207] width 46 height 23
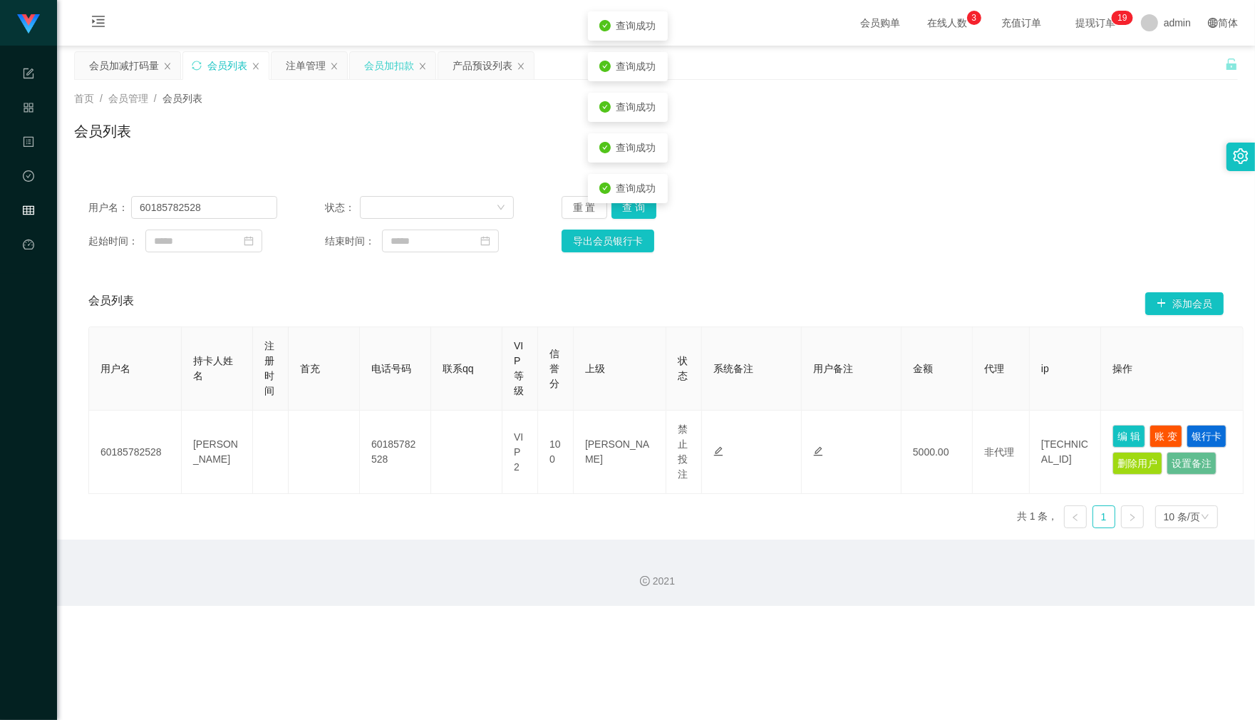
click at [376, 63] on div "会员加扣款" at bounding box center [389, 65] width 50 height 27
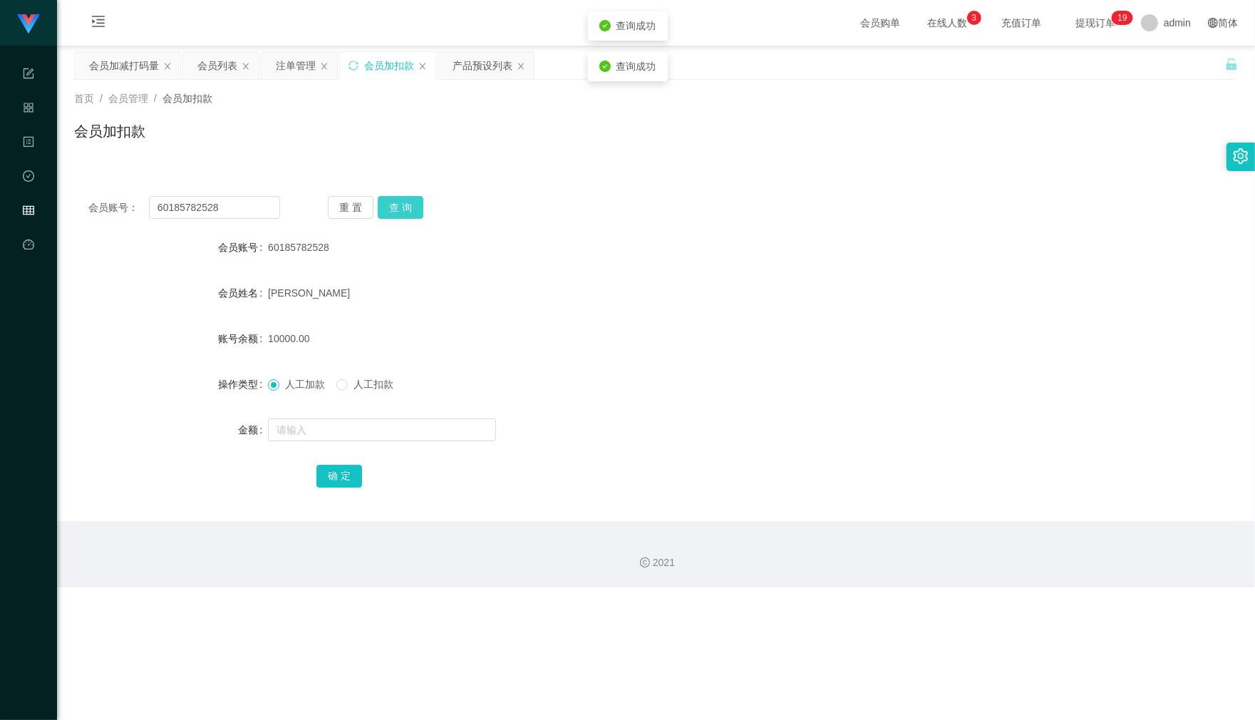
click at [417, 205] on button "查 询" at bounding box center [401, 207] width 46 height 23
click at [294, 66] on div "注单管理" at bounding box center [296, 65] width 40 height 27
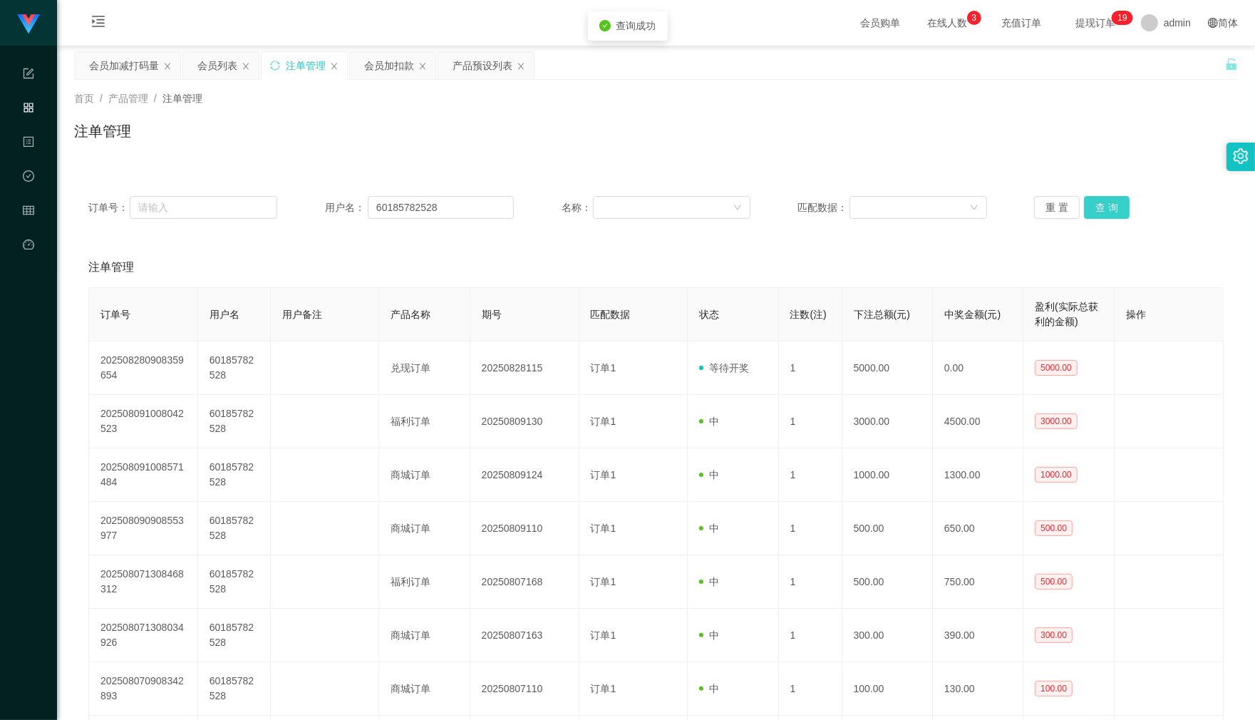
click at [1099, 210] on button "查 询" at bounding box center [1107, 207] width 46 height 23
click at [1099, 210] on div "重 置 查 询" at bounding box center [1128, 207] width 189 height 23
click at [482, 82] on div "首页 / 产品管理 / 注单管理 / 注单管理" at bounding box center [656, 122] width 1198 height 85
click at [485, 70] on div "产品预设列表" at bounding box center [483, 65] width 60 height 27
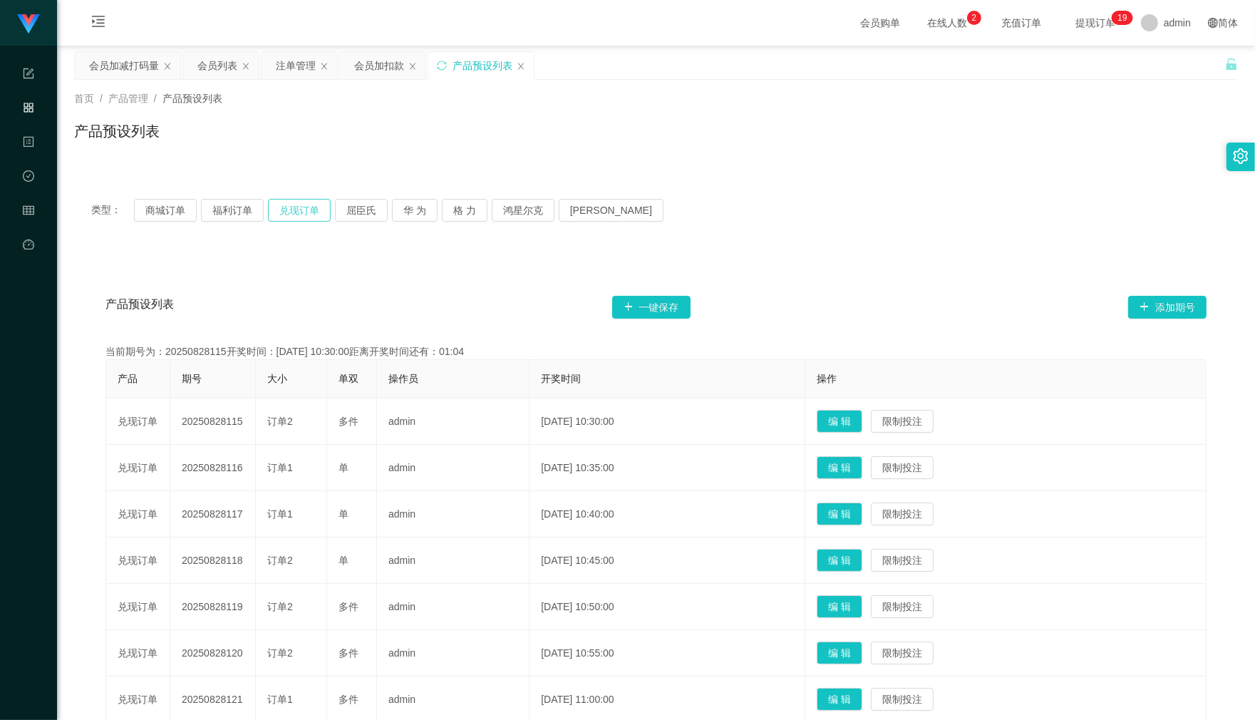
click at [299, 210] on button "兑现订单" at bounding box center [299, 210] width 63 height 23
click at [297, 72] on div "注单管理" at bounding box center [296, 65] width 40 height 27
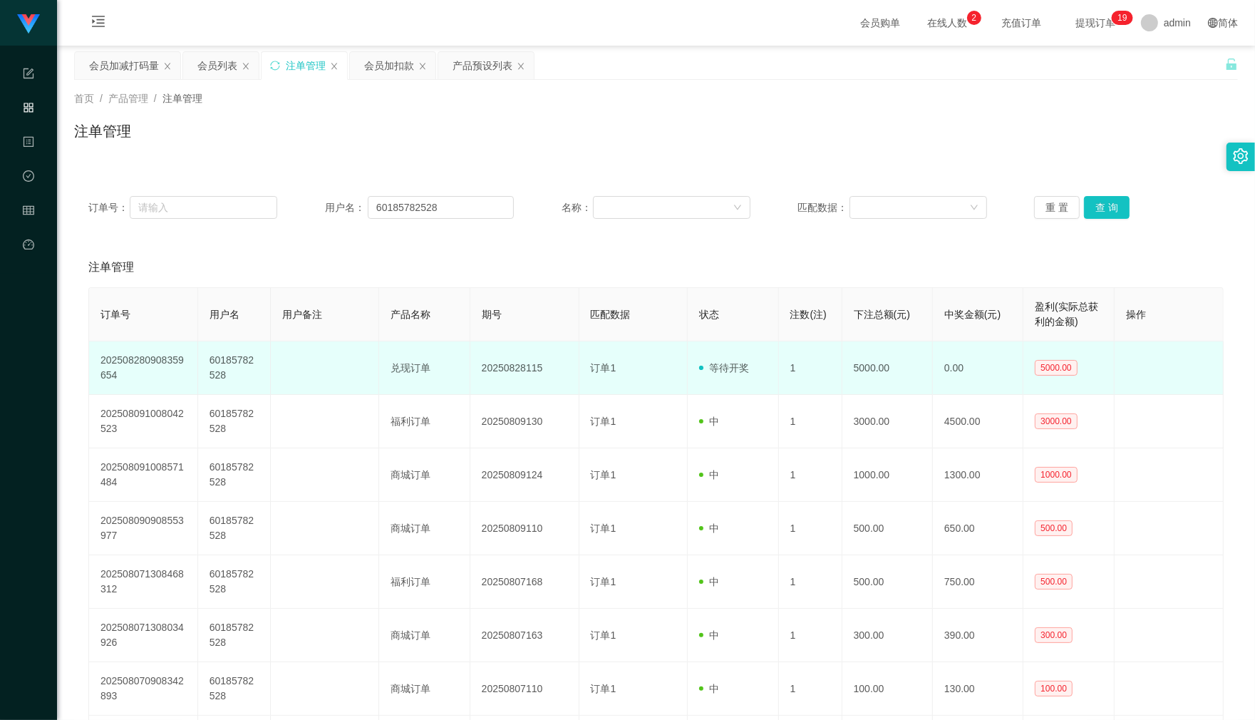
click at [508, 367] on td "20250828115" at bounding box center [524, 367] width 109 height 53
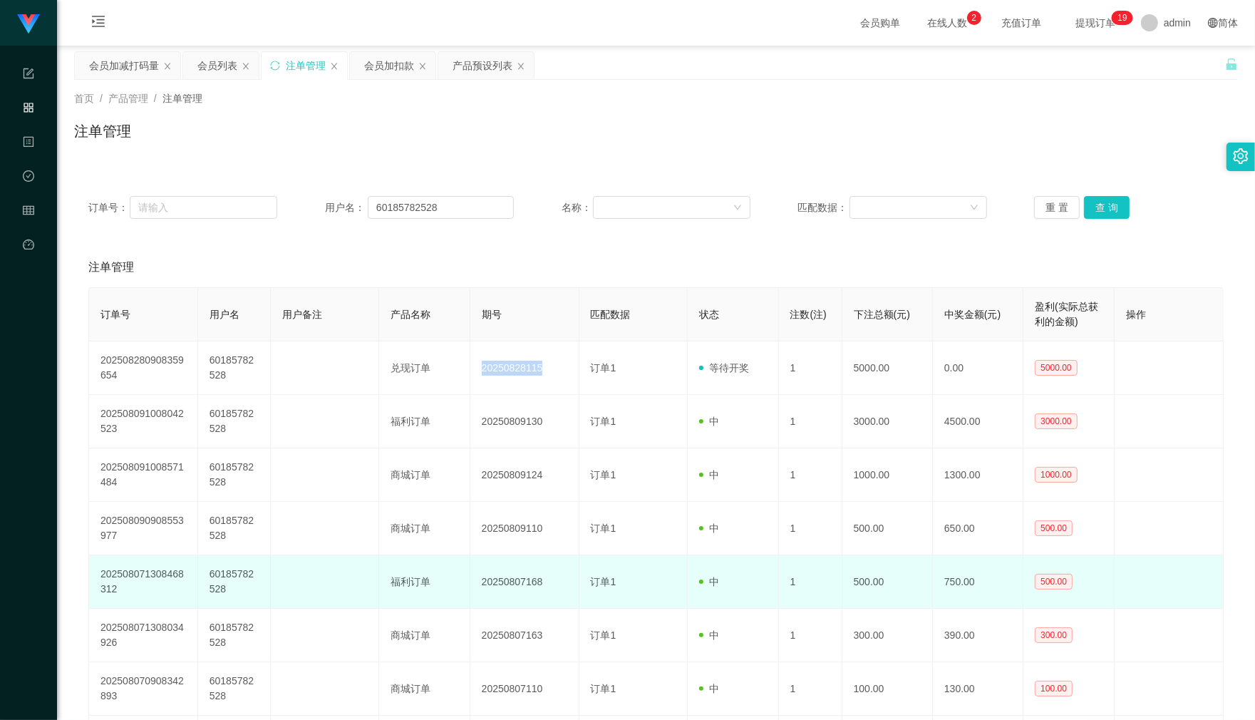
copy td "20250828115"
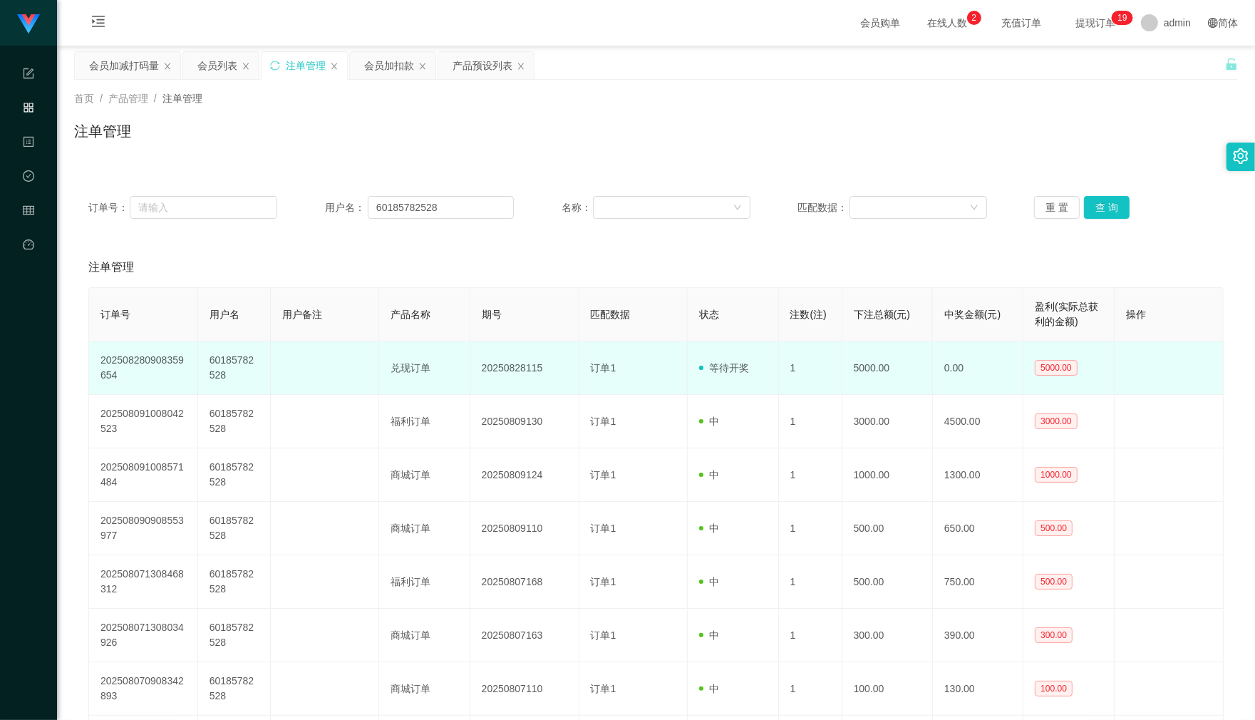
click at [239, 357] on td "60185782528" at bounding box center [234, 367] width 73 height 53
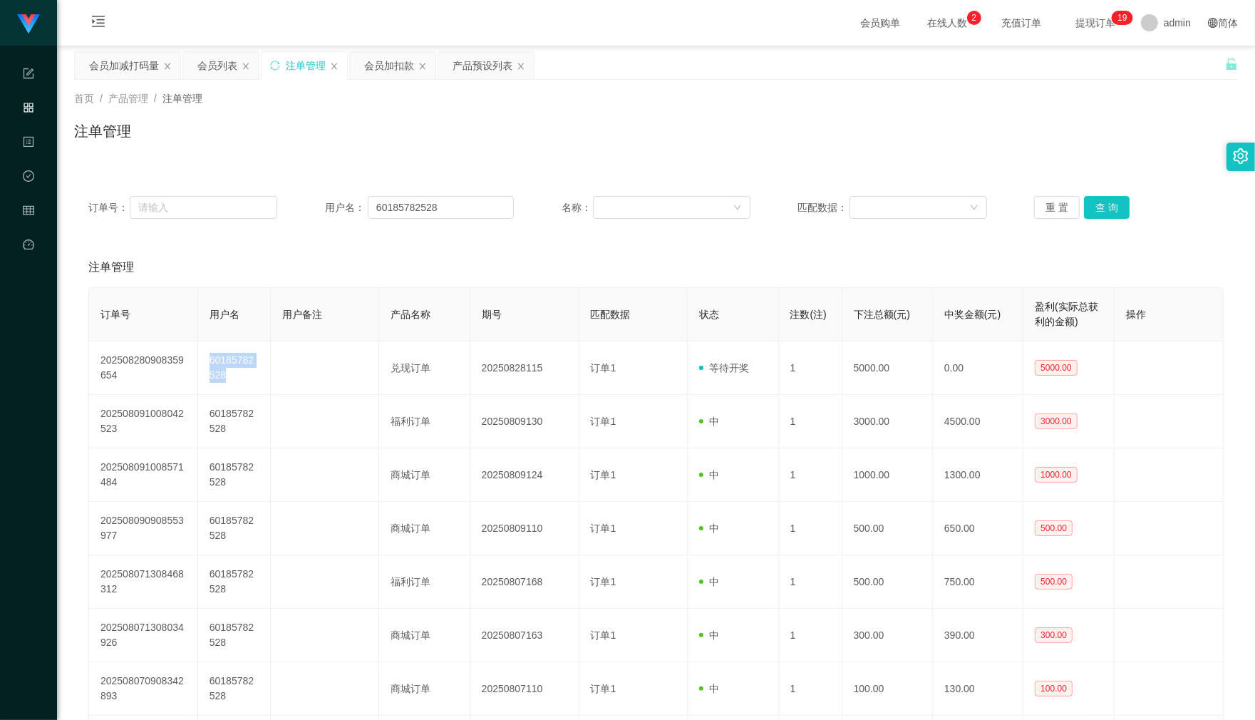
copy td "60185782528"
click at [1105, 203] on button "查 询" at bounding box center [1107, 207] width 46 height 23
click at [1105, 203] on div "重 置 查 询" at bounding box center [1128, 207] width 189 height 23
click at [215, 66] on div "会员列表" at bounding box center [217, 65] width 40 height 27
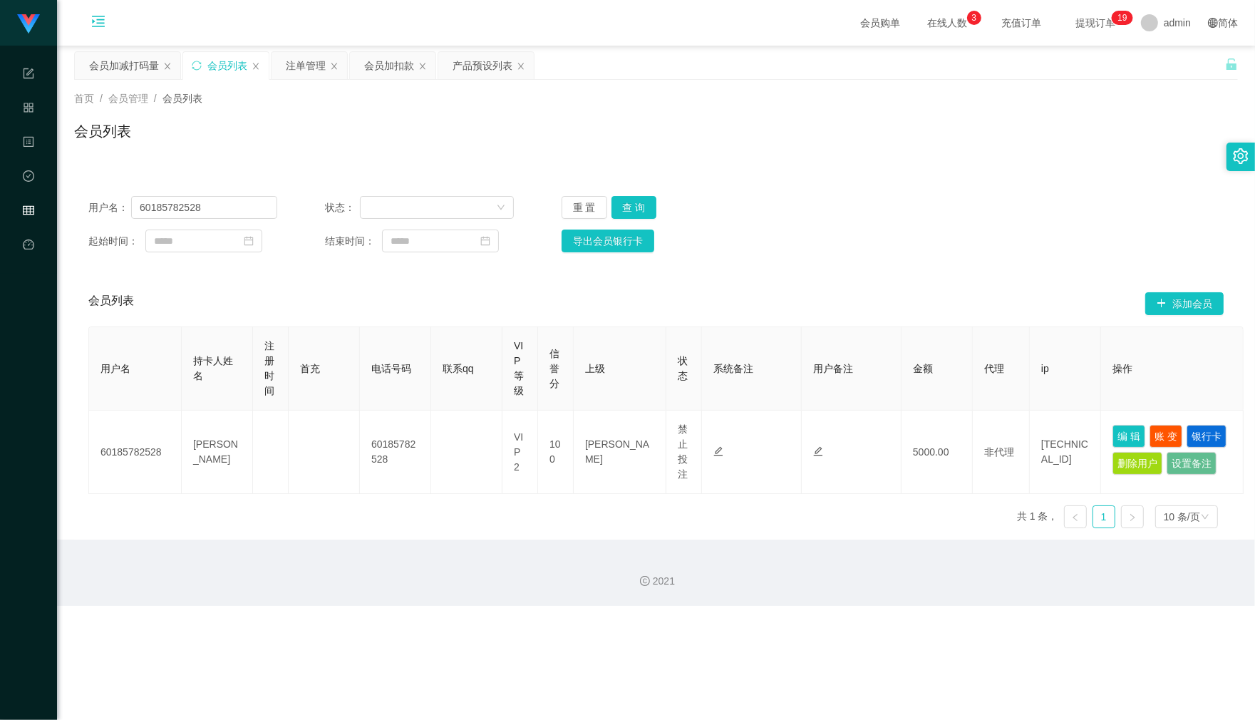
click at [100, 26] on icon "图标: menu-unfold" at bounding box center [98, 21] width 13 height 11
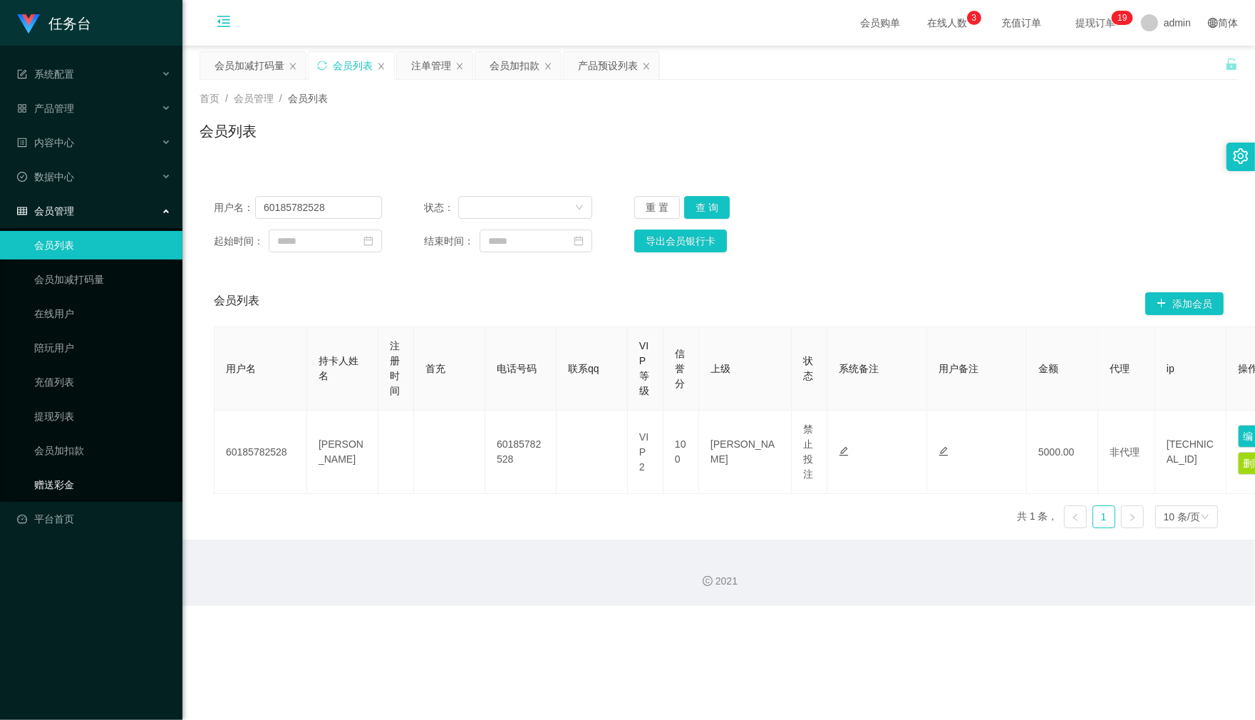
click at [97, 482] on link "赠送彩金" at bounding box center [102, 484] width 137 height 29
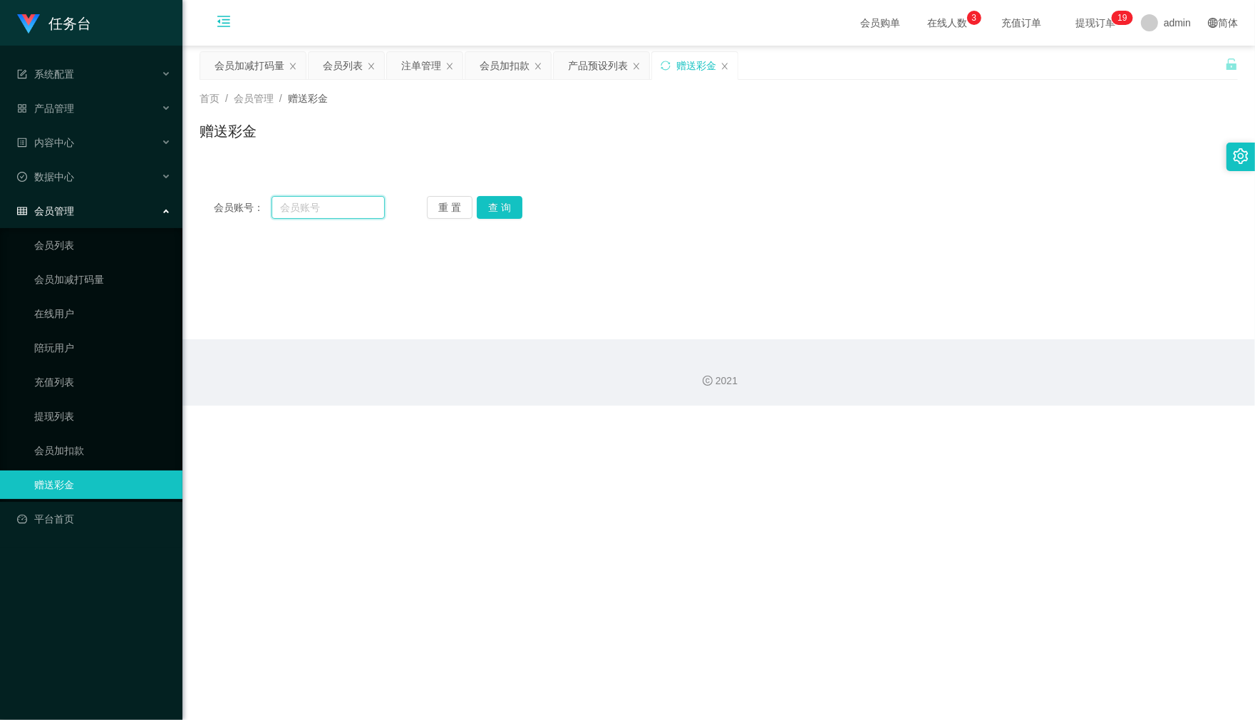
drag, startPoint x: 292, startPoint y: 212, endPoint x: 301, endPoint y: 212, distance: 8.6
click at [293, 212] on input "text" at bounding box center [328, 207] width 113 height 23
click at [499, 61] on div "会员加扣款" at bounding box center [505, 65] width 50 height 27
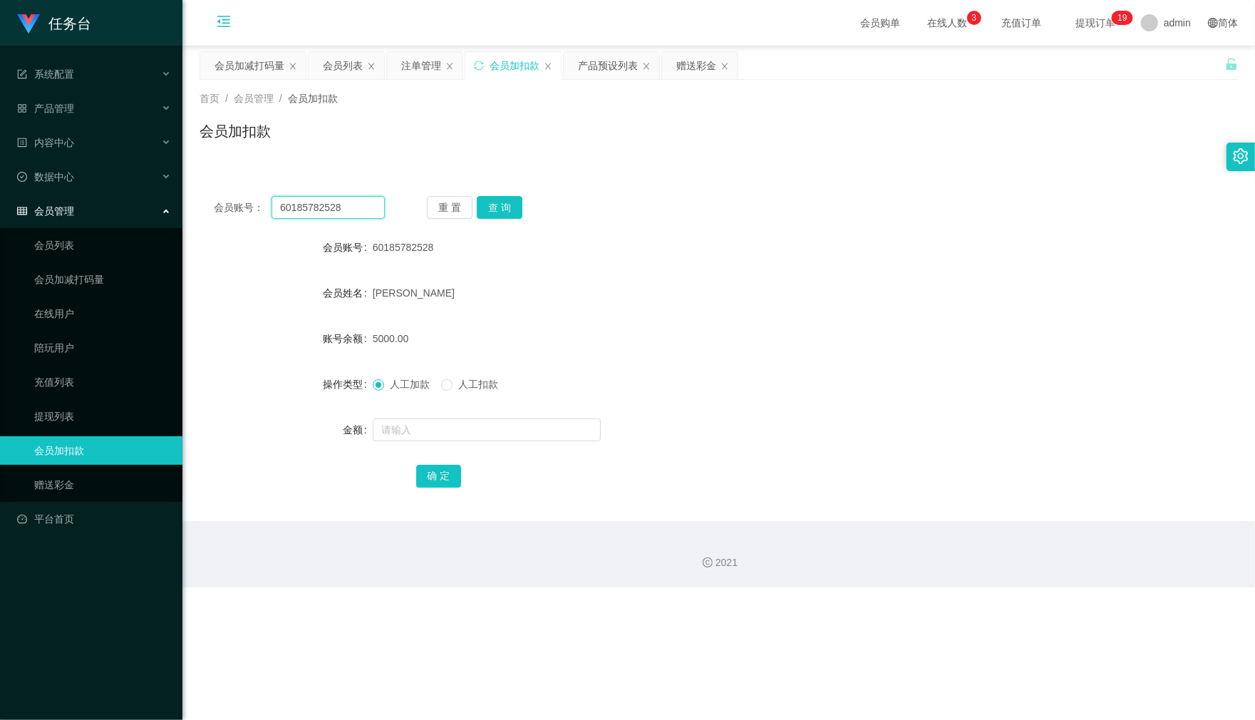
drag, startPoint x: 329, startPoint y: 205, endPoint x: 227, endPoint y: 197, distance: 102.9
click at [200, 198] on div "会员账号： 60185782528 重 置 查 询" at bounding box center [719, 207] width 1038 height 23
click at [696, 68] on div "赠送彩金" at bounding box center [696, 65] width 40 height 27
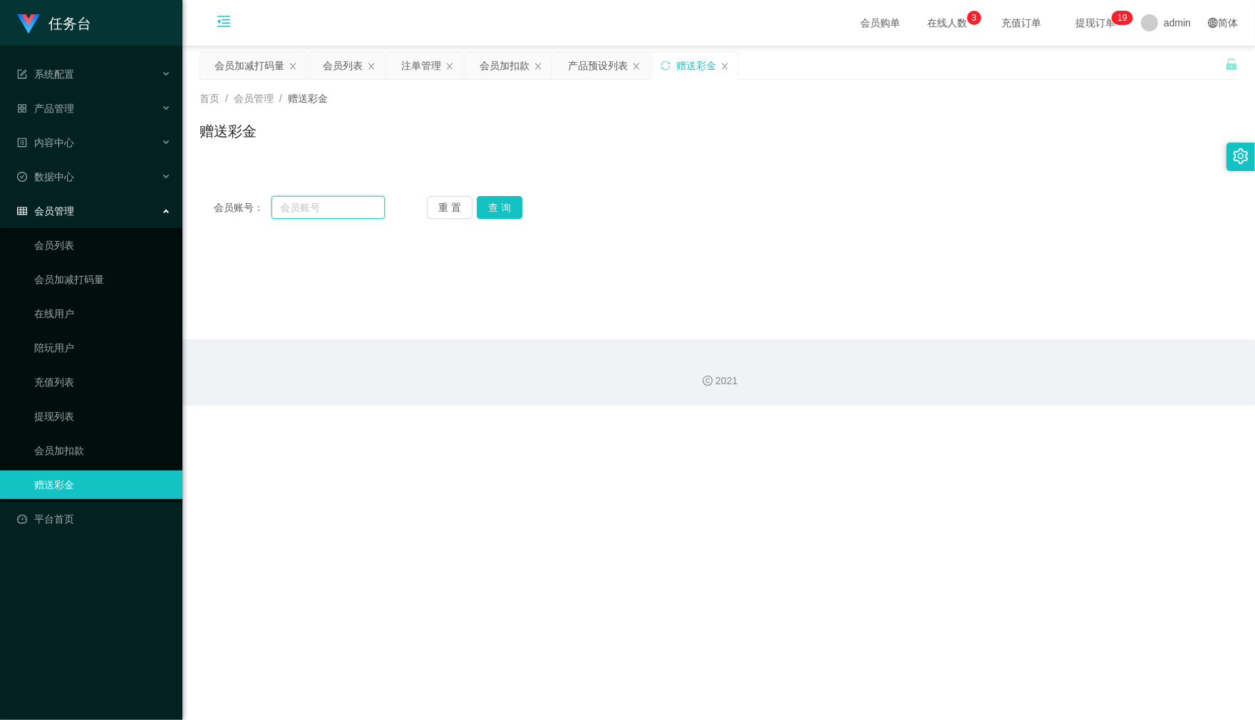
click at [323, 205] on input "text" at bounding box center [328, 207] width 113 height 23
paste input "60185782528"
type input "60185782528"
click at [490, 211] on button "查 询" at bounding box center [500, 207] width 46 height 23
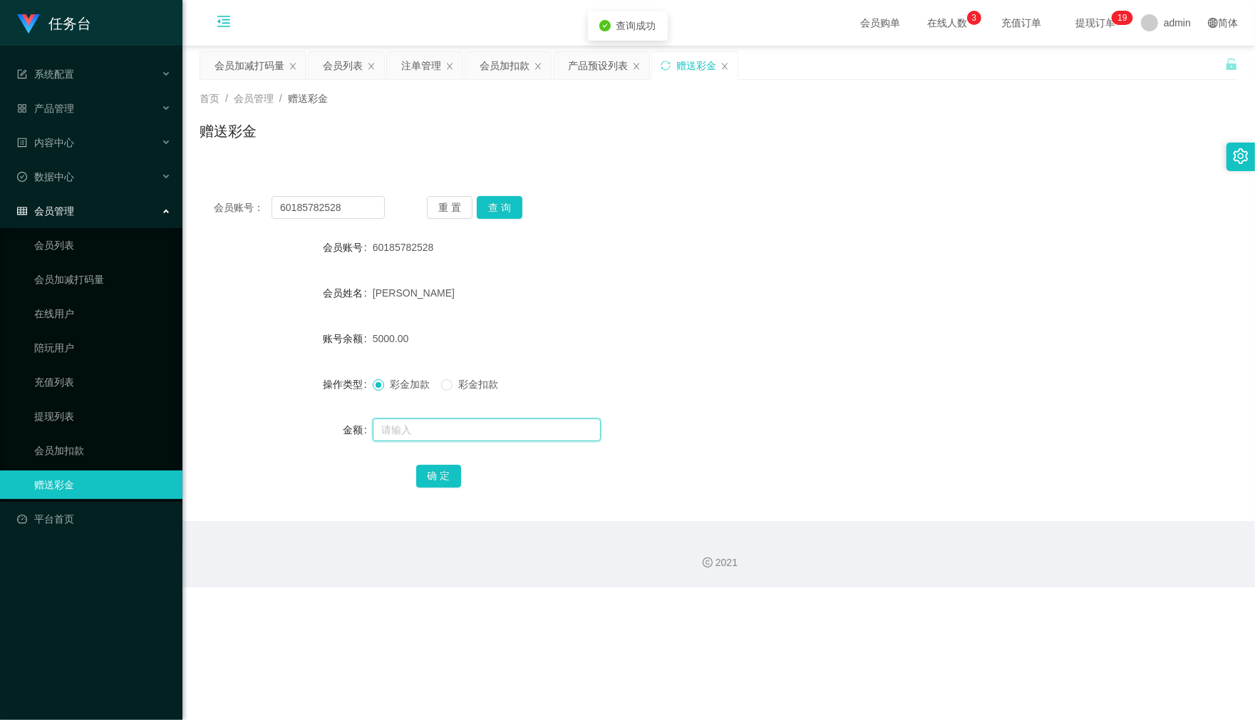
click at [420, 437] on input "text" at bounding box center [487, 429] width 228 height 23
type input "5000"
click at [425, 471] on button "确 定" at bounding box center [439, 476] width 46 height 23
click at [497, 207] on button "查 询" at bounding box center [500, 207] width 46 height 23
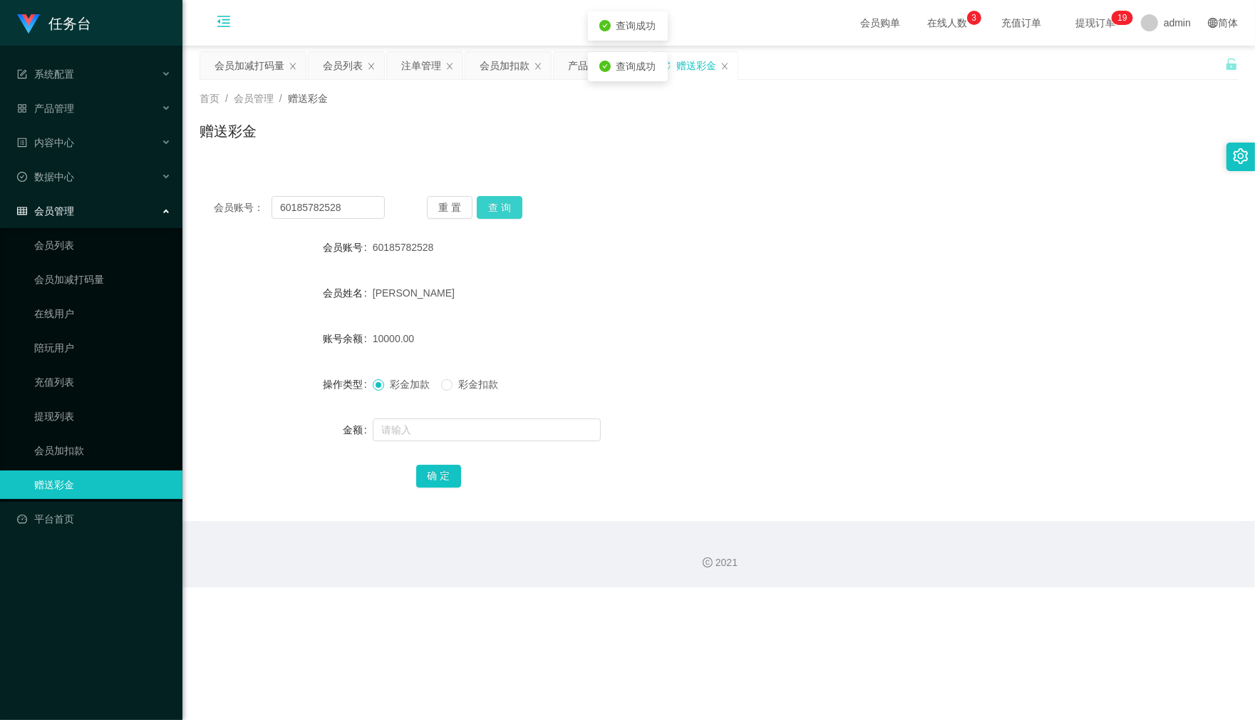
click at [497, 207] on button "查 询" at bounding box center [500, 207] width 46 height 23
click at [505, 68] on div "会员加扣款" at bounding box center [505, 65] width 50 height 27
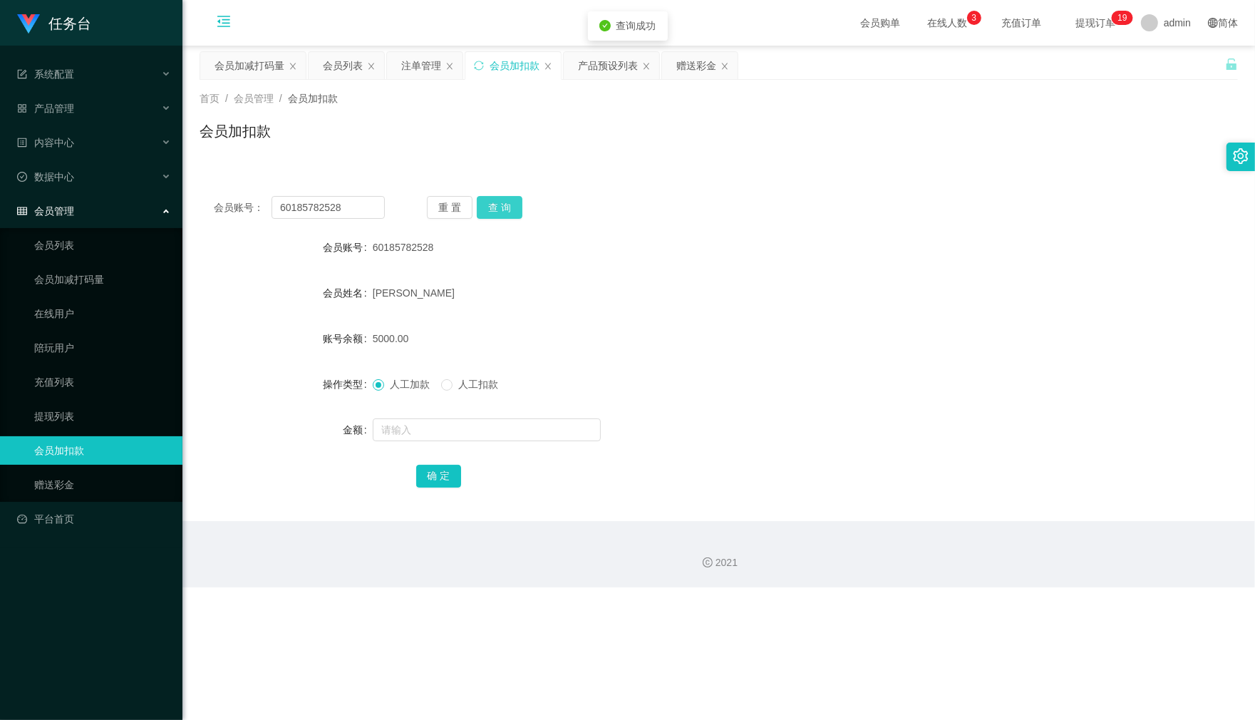
click at [510, 196] on button "查 询" at bounding box center [500, 207] width 46 height 23
click at [510, 198] on button "查 询" at bounding box center [507, 207] width 61 height 23
click at [417, 76] on div "注单管理" at bounding box center [421, 65] width 40 height 27
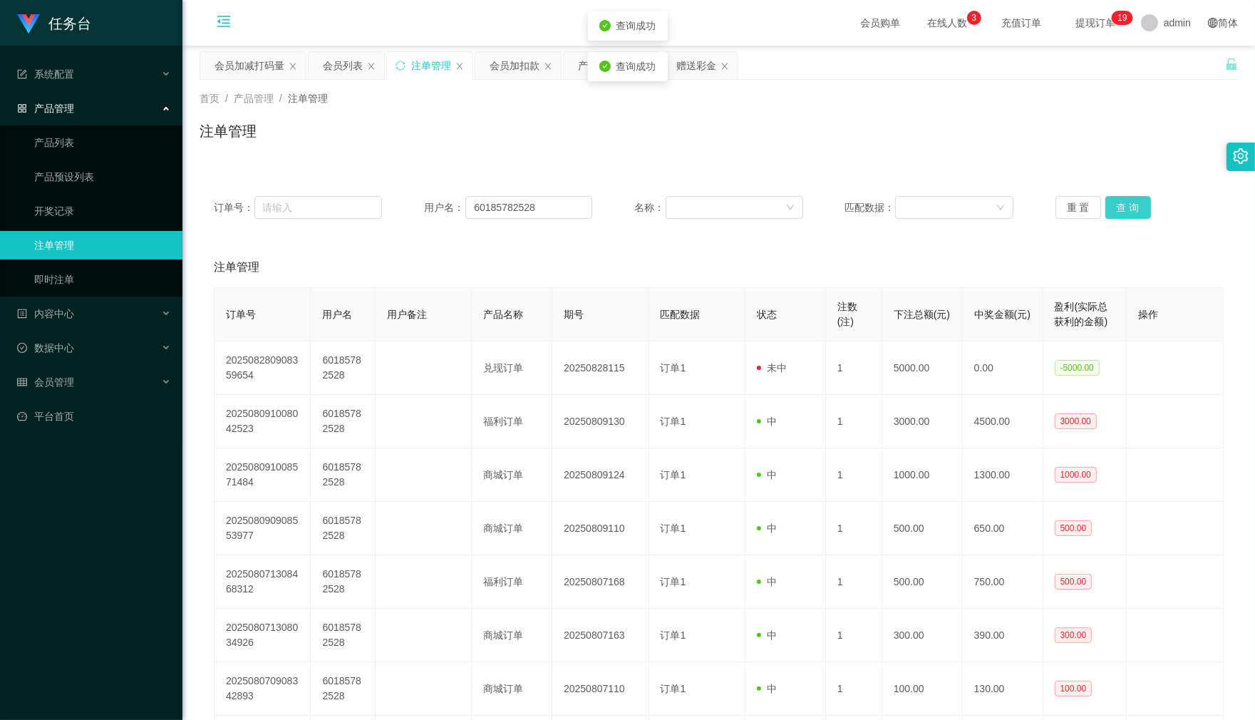
click at [1120, 210] on button "查 询" at bounding box center [1128, 207] width 46 height 23
click at [1120, 210] on div "重 置 查 询" at bounding box center [1139, 207] width 168 height 23
click at [217, 29] on icon "图标: menu-fold" at bounding box center [224, 24] width 48 height 46
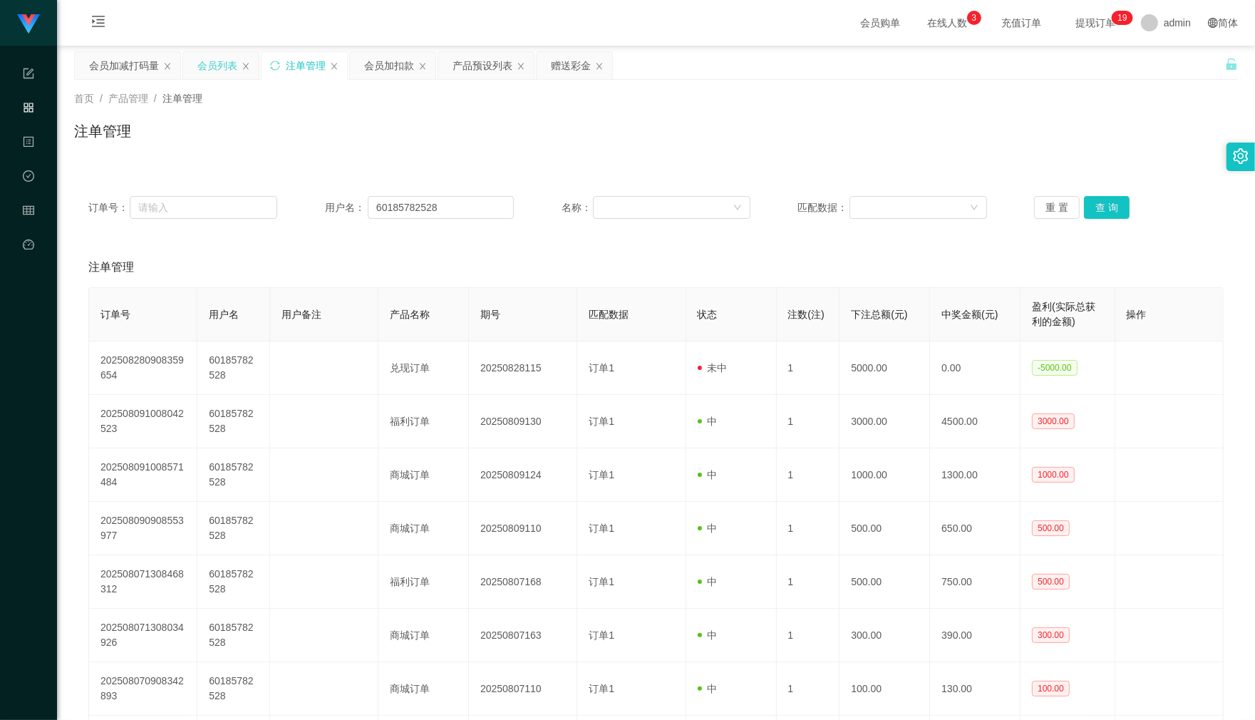
click at [201, 58] on div "会员列表" at bounding box center [217, 65] width 40 height 27
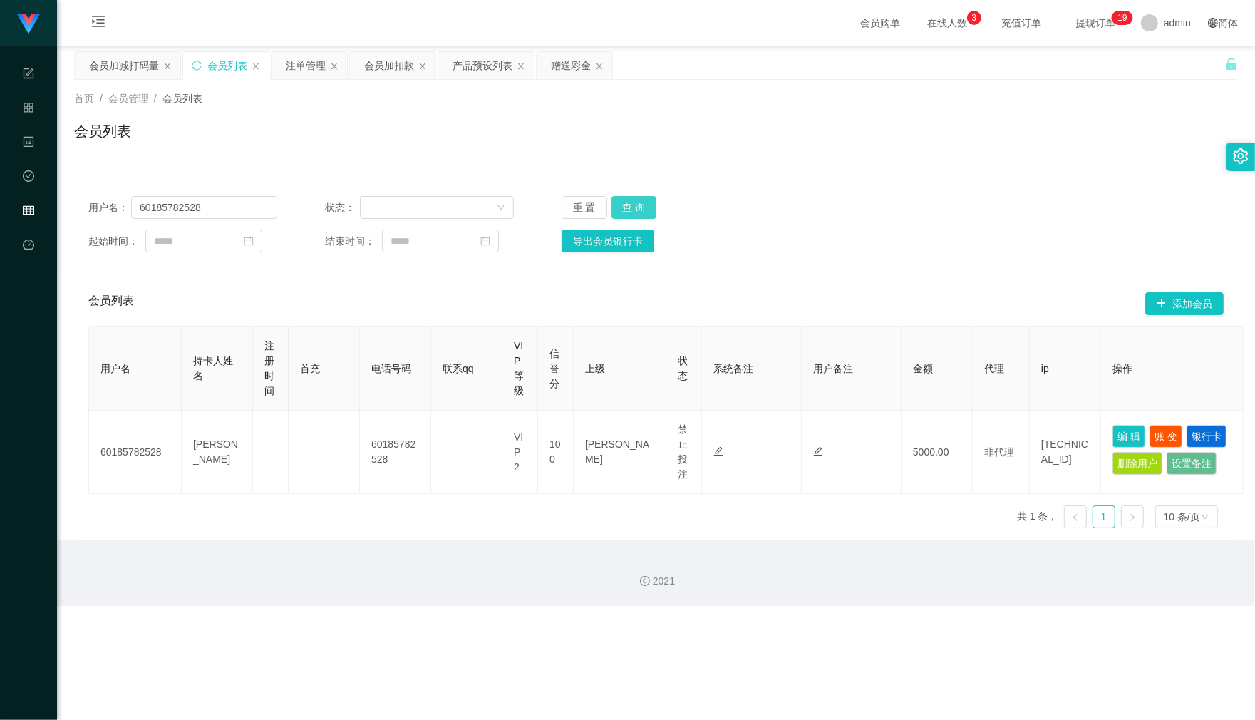
click at [646, 205] on button "查 询" at bounding box center [634, 207] width 46 height 23
click at [647, 205] on button "查 询" at bounding box center [634, 207] width 46 height 23
click at [634, 209] on button "查 询" at bounding box center [634, 207] width 46 height 23
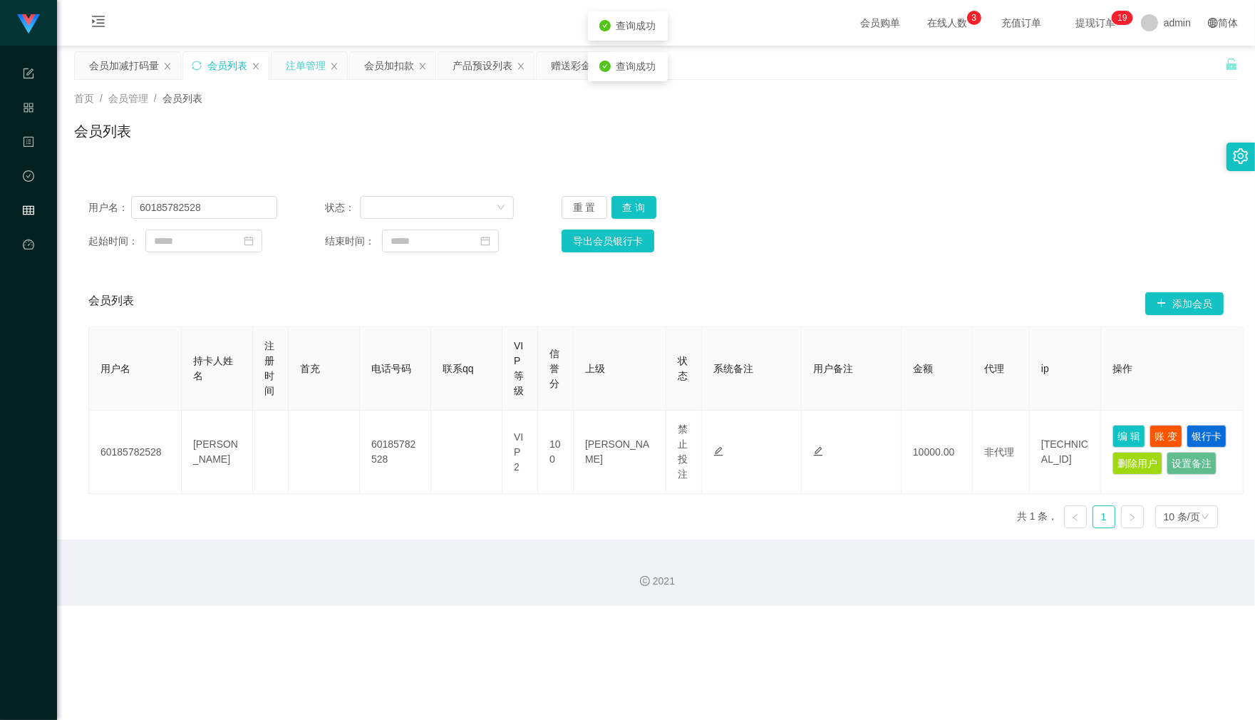
click at [294, 68] on div "注单管理" at bounding box center [306, 65] width 40 height 27
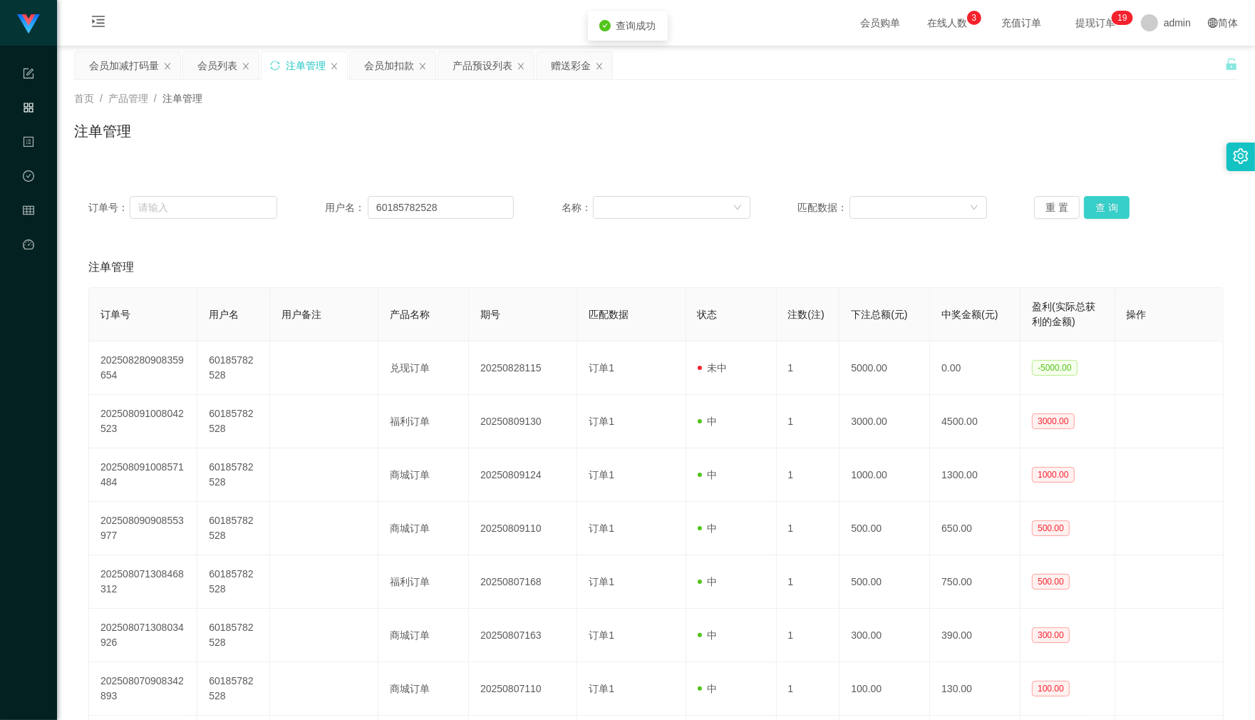
click at [1095, 201] on button "查 询" at bounding box center [1107, 207] width 46 height 23
click at [1095, 201] on div "重 置 查 询" at bounding box center [1128, 207] width 189 height 23
click at [1108, 215] on button "查 询" at bounding box center [1107, 207] width 46 height 23
click at [1108, 214] on div "重 置 查 询" at bounding box center [1128, 207] width 189 height 23
click at [1084, 207] on button "查 询" at bounding box center [1107, 207] width 46 height 23
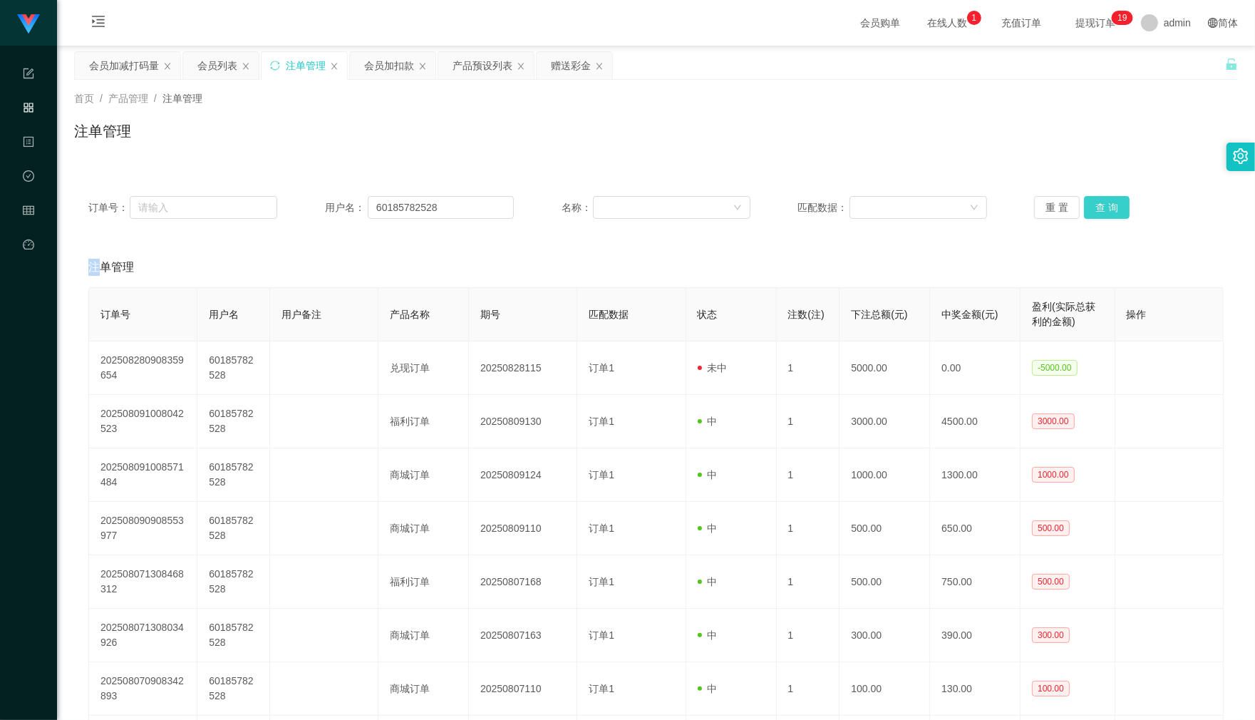
click at [1084, 205] on button "查 询" at bounding box center [1107, 207] width 46 height 23
click at [1084, 200] on button "查 询" at bounding box center [1107, 207] width 46 height 23
click at [1084, 200] on button "查 询" at bounding box center [1114, 207] width 61 height 23
click at [229, 75] on div "会员列表" at bounding box center [217, 65] width 40 height 27
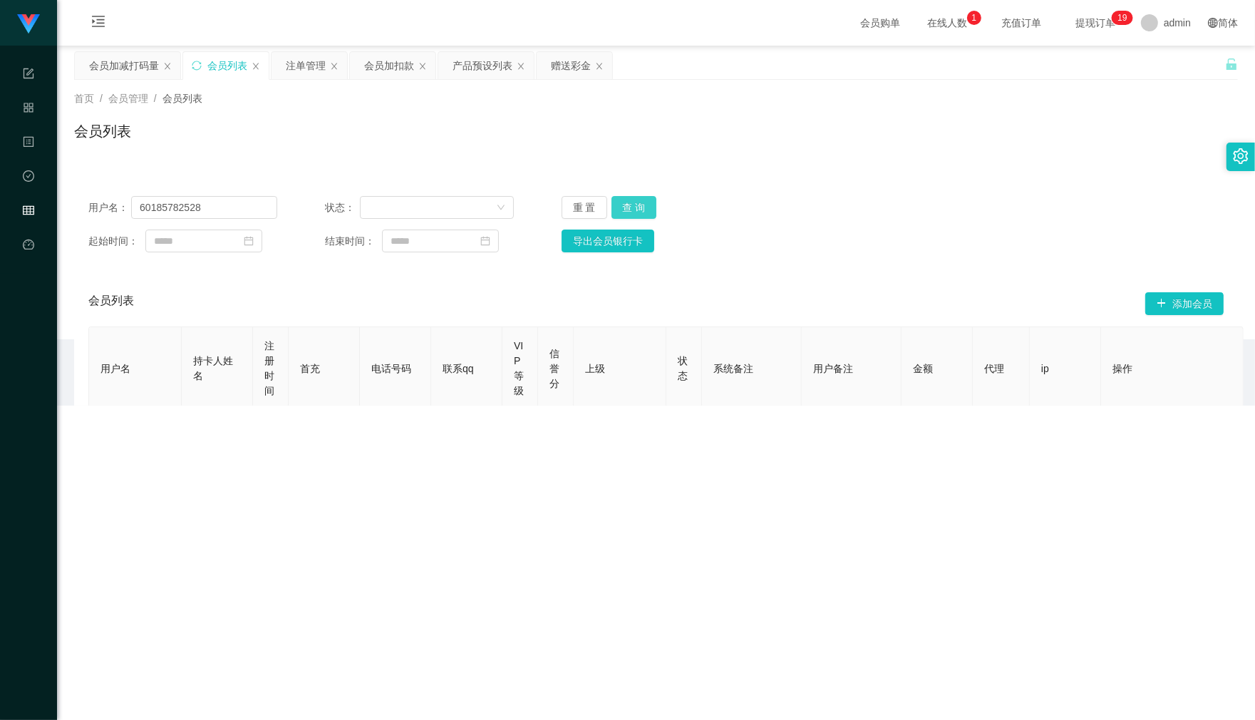
click at [639, 196] on button "查 询" at bounding box center [634, 207] width 46 height 23
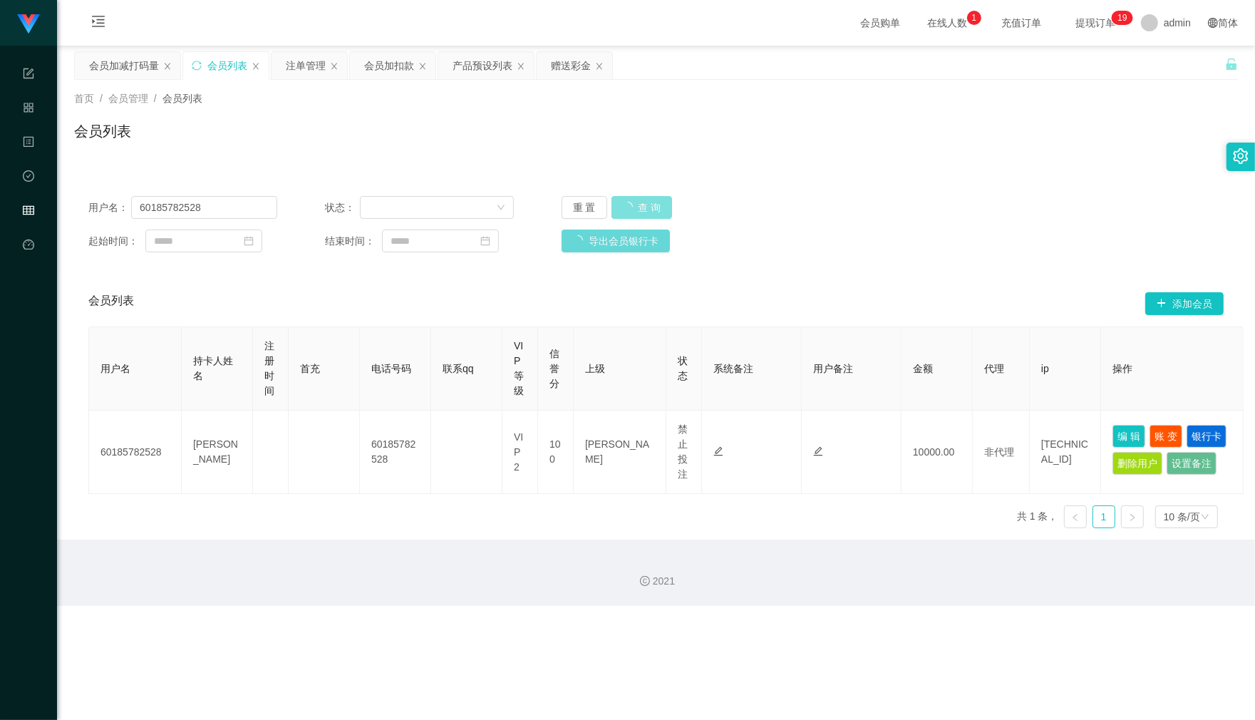
click at [640, 203] on button "查 询" at bounding box center [641, 207] width 61 height 23
click at [625, 195] on div "用户名： 60185782528 状态： 重 置 查 询 起始时间： 结束时间： 导出会员银行卡" at bounding box center [656, 224] width 1164 height 85
click at [629, 198] on button "查 询" at bounding box center [634, 207] width 46 height 23
click at [629, 198] on button "查 询" at bounding box center [641, 207] width 61 height 23
drag, startPoint x: 306, startPoint y: 57, endPoint x: 453, endPoint y: 107, distance: 155.0
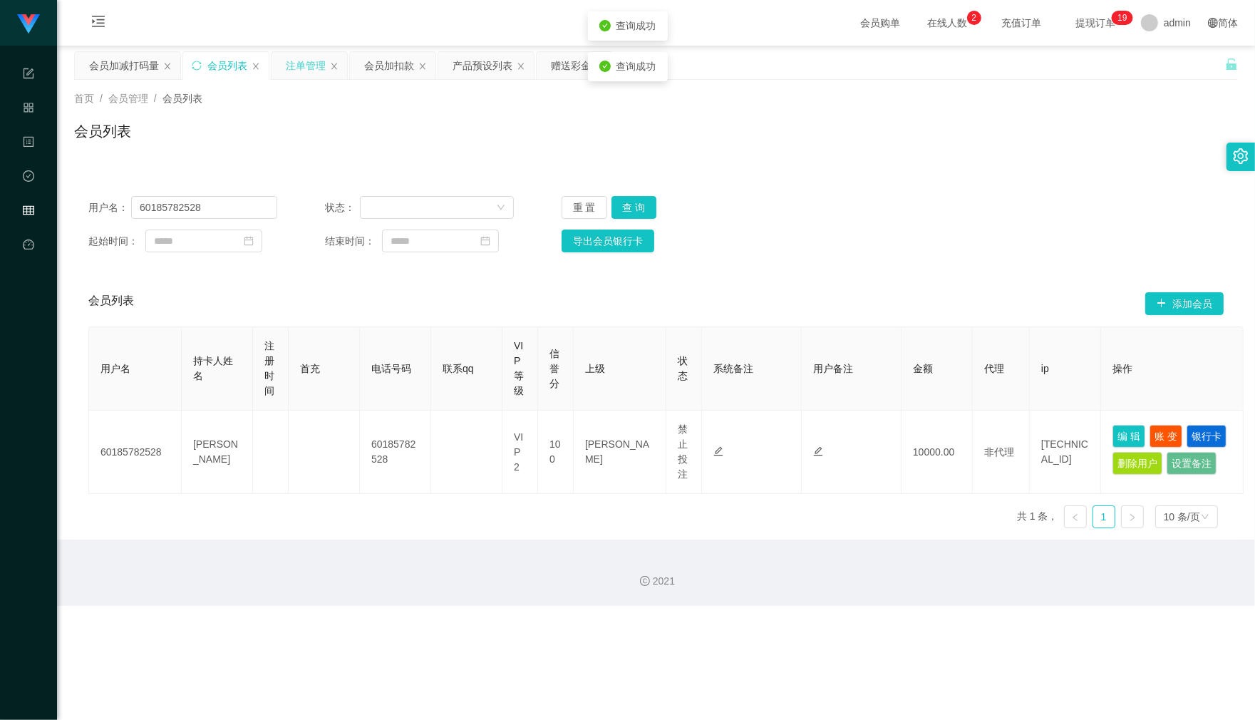
click at [307, 57] on div "注单管理" at bounding box center [306, 65] width 40 height 27
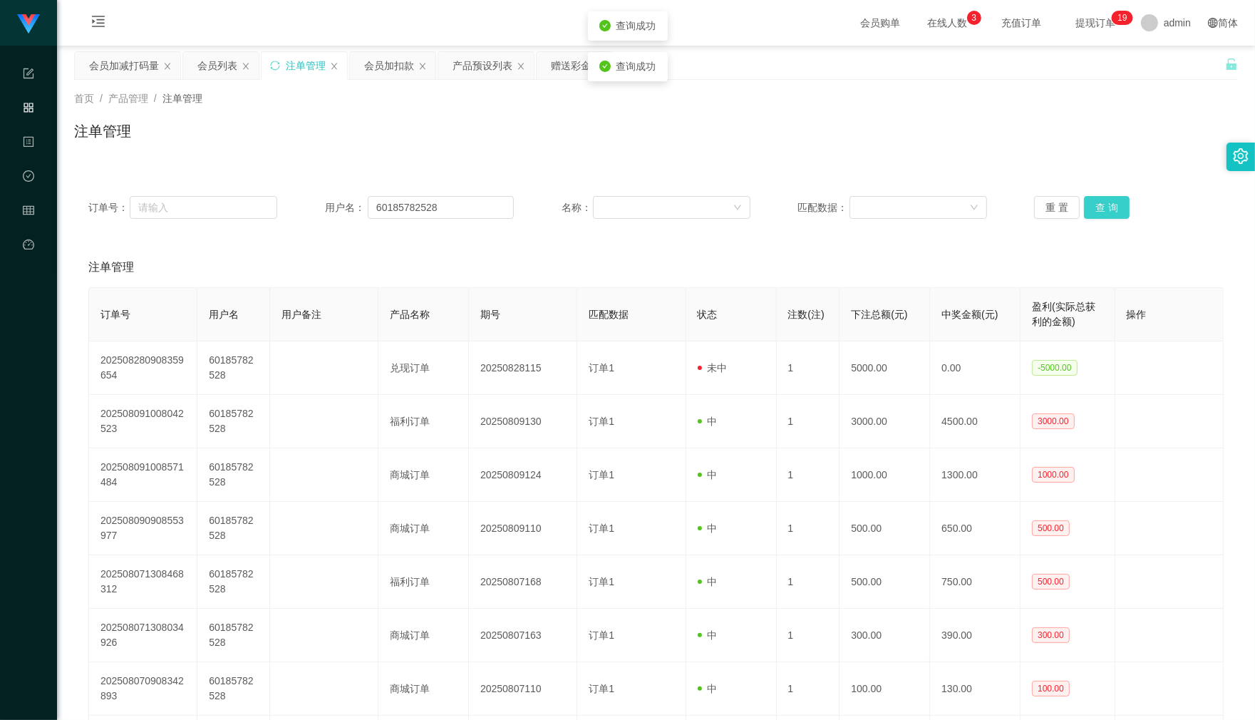
click at [1102, 217] on button "查 询" at bounding box center [1107, 207] width 46 height 23
